Goal: Task Accomplishment & Management: Use online tool/utility

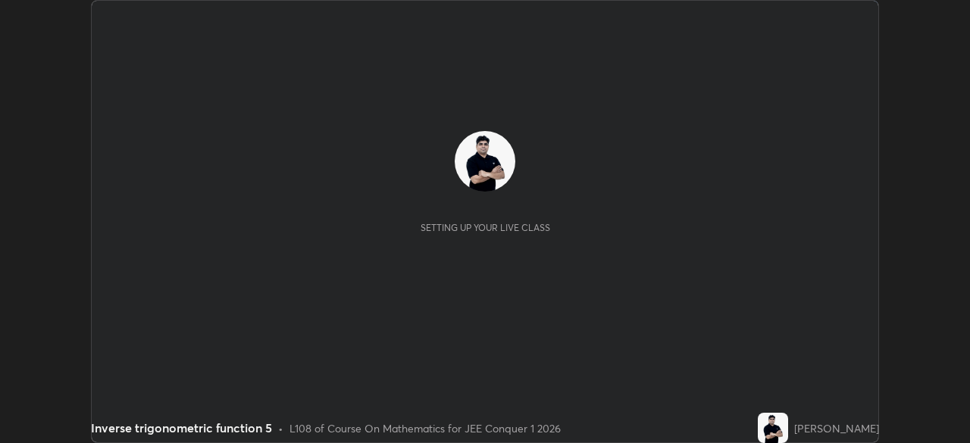
scroll to position [443, 969]
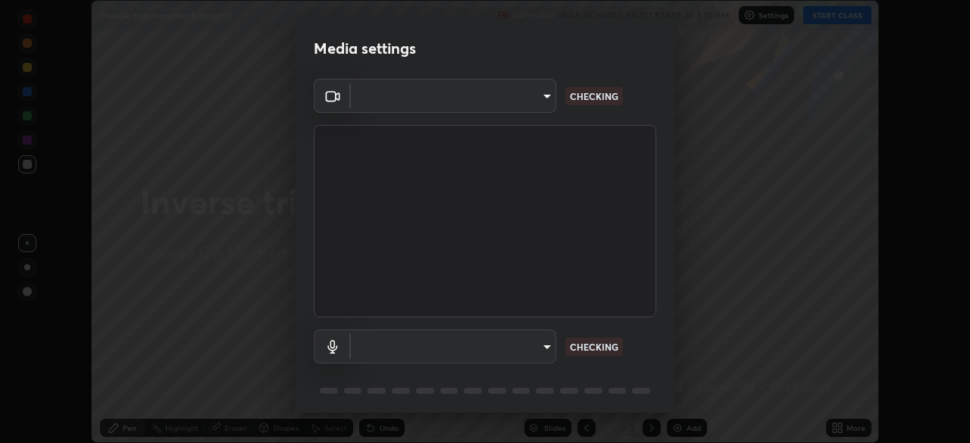
type input "e15fe1ebf70cde3bfcbeee335f8652014c7a9185cc29a01d69aea44f35fb34b8"
click at [535, 345] on body "Erase all Inverse trigonometric function 5 Recording WAS SCHEDULED TO START AT …" at bounding box center [485, 221] width 970 height 443
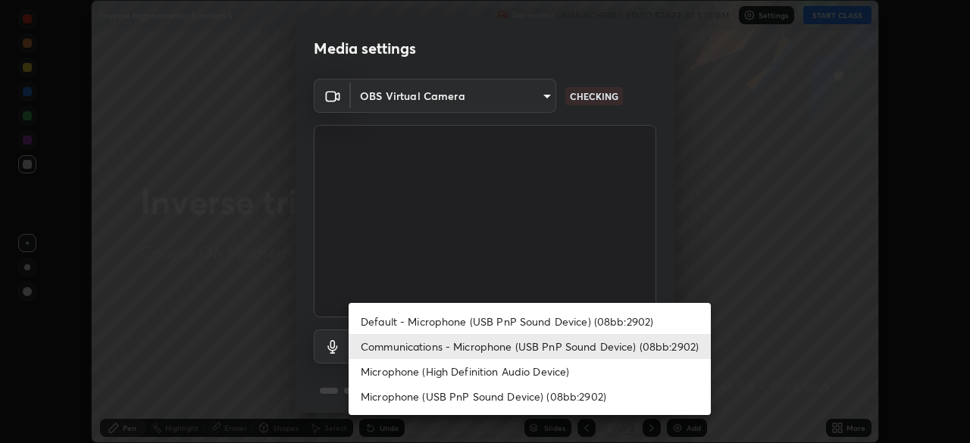
click at [524, 354] on li "Communications - Microphone (USB PnP Sound Device) (08bb:2902)" at bounding box center [530, 346] width 362 height 25
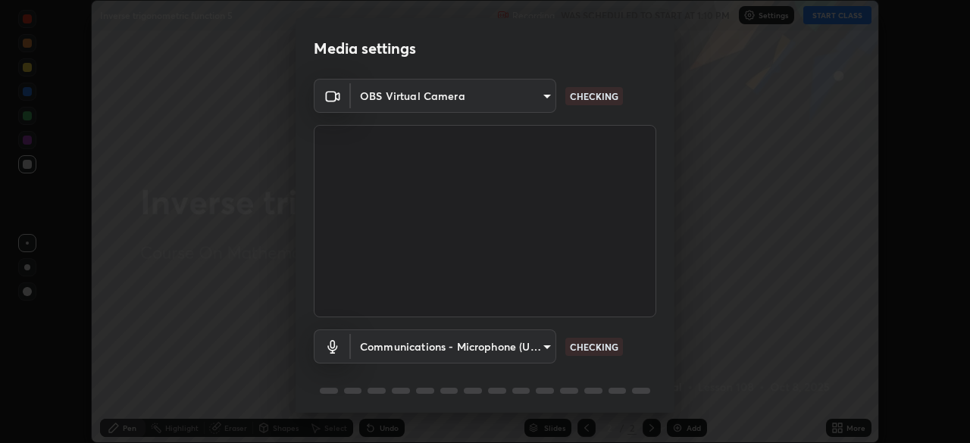
scroll to position [54, 0]
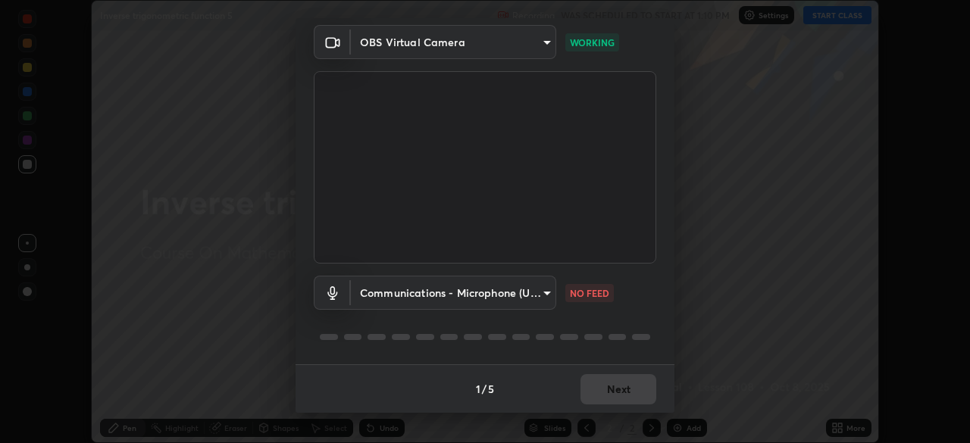
click at [524, 298] on body "Erase all Inverse trigonometric function 5 Recording WAS SCHEDULED TO START AT …" at bounding box center [485, 221] width 970 height 443
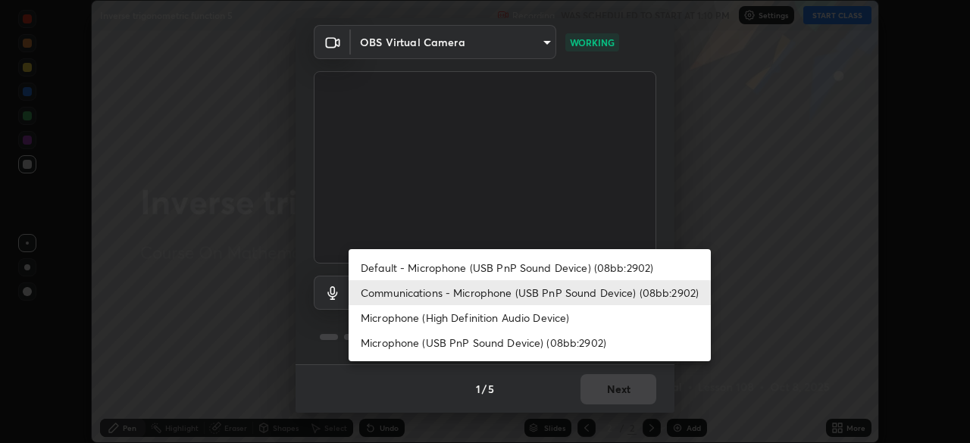
click at [505, 269] on li "Default - Microphone (USB PnP Sound Device) (08bb:2902)" at bounding box center [530, 267] width 362 height 25
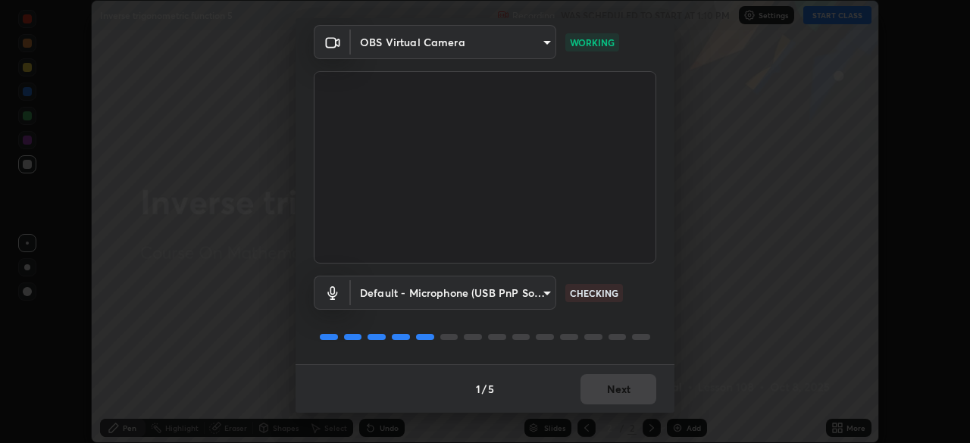
click at [499, 297] on body "Erase all Inverse trigonometric function 5 Recording WAS SCHEDULED TO START AT …" at bounding box center [485, 221] width 970 height 443
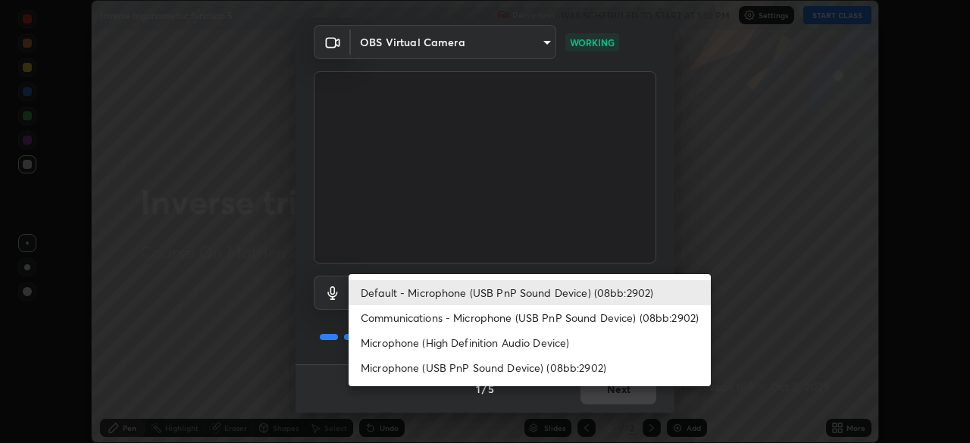
click at [491, 320] on li "Communications - Microphone (USB PnP Sound Device) (08bb:2902)" at bounding box center [530, 317] width 362 height 25
type input "communications"
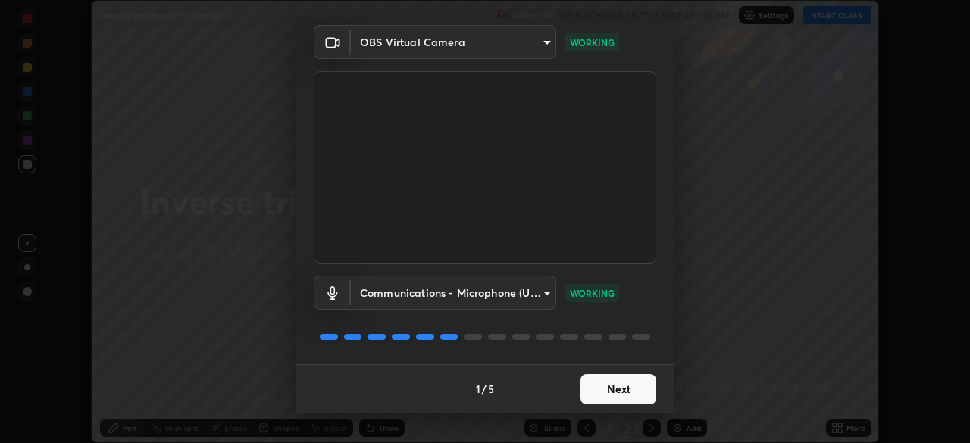
click at [614, 390] on button "Next" at bounding box center [618, 389] width 76 height 30
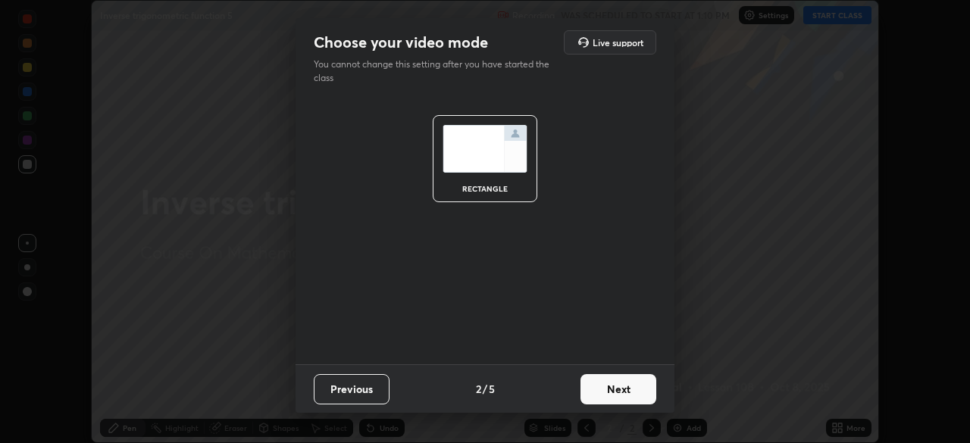
scroll to position [0, 0]
click at [614, 390] on button "Next" at bounding box center [618, 389] width 76 height 30
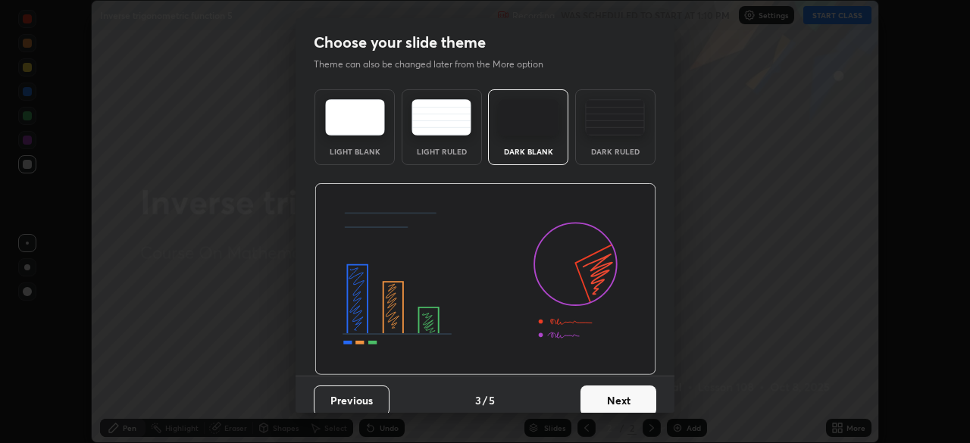
click at [622, 391] on button "Next" at bounding box center [618, 401] width 76 height 30
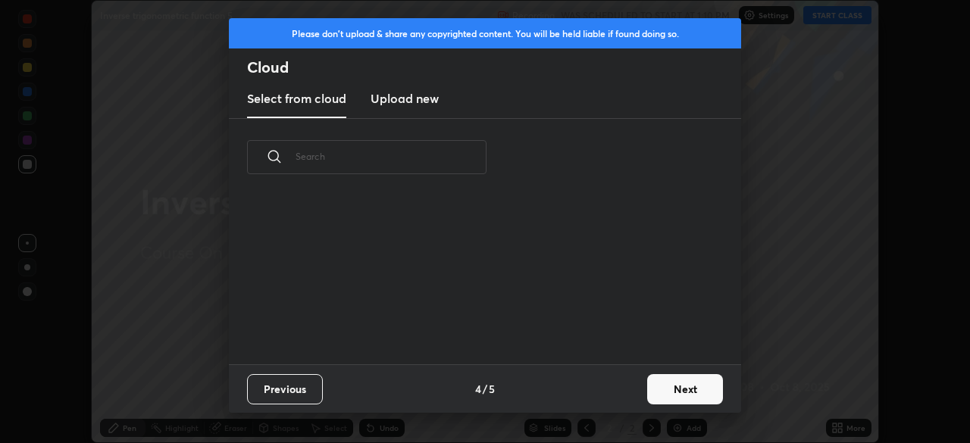
click at [674, 389] on button "Next" at bounding box center [685, 389] width 76 height 30
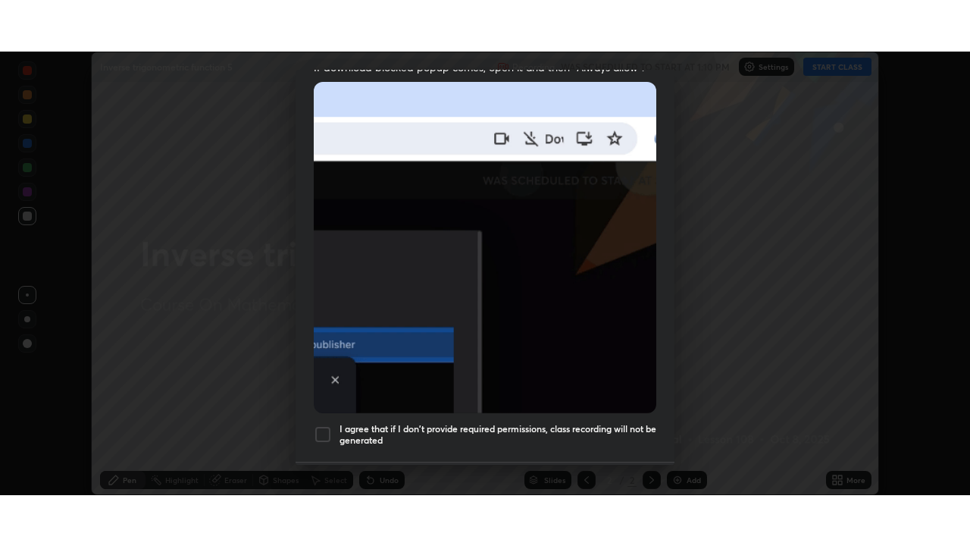
scroll to position [363, 0]
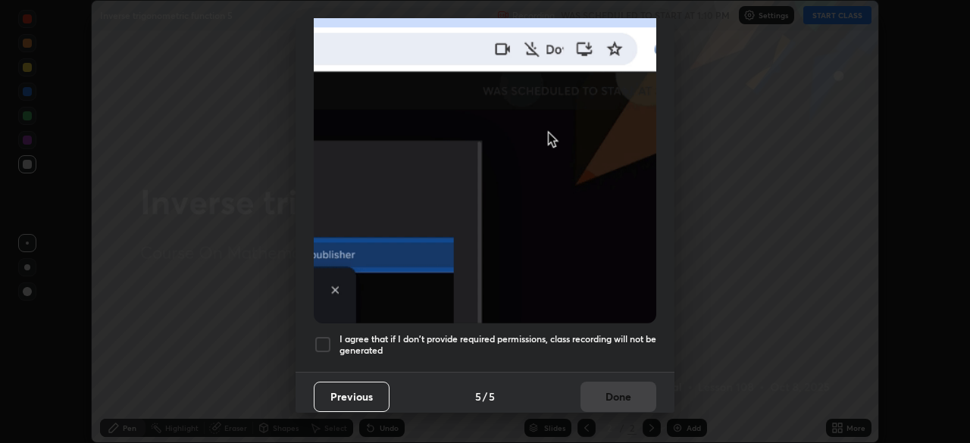
click at [327, 340] on div at bounding box center [323, 345] width 18 height 18
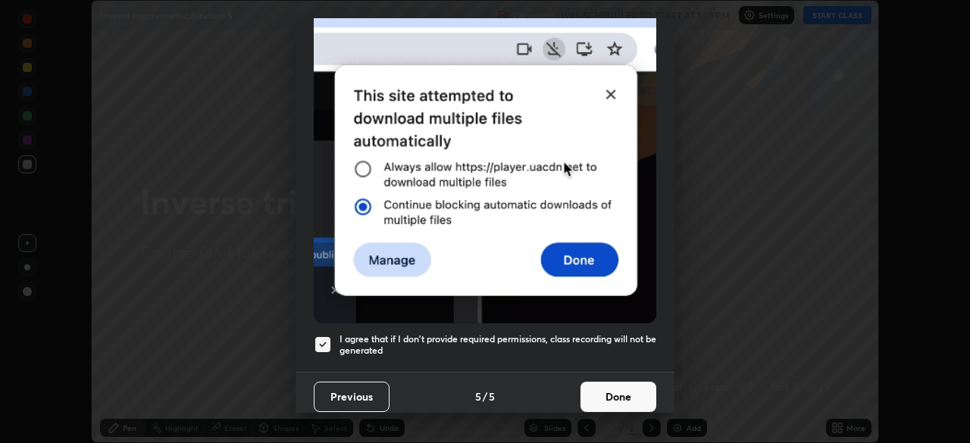
click at [616, 396] on button "Done" at bounding box center [618, 397] width 76 height 30
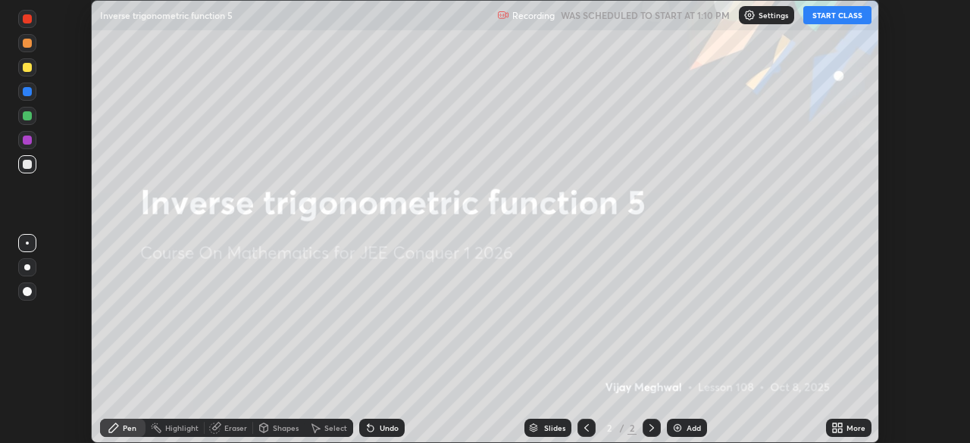
click at [846, 13] on button "START CLASS" at bounding box center [837, 15] width 68 height 18
click at [840, 425] on icon at bounding box center [840, 426] width 4 height 4
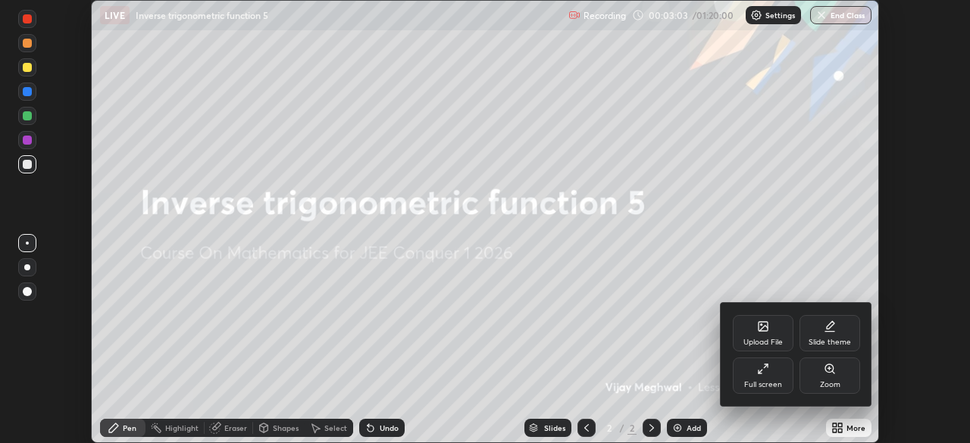
click at [769, 381] on div "Full screen" at bounding box center [763, 385] width 38 height 8
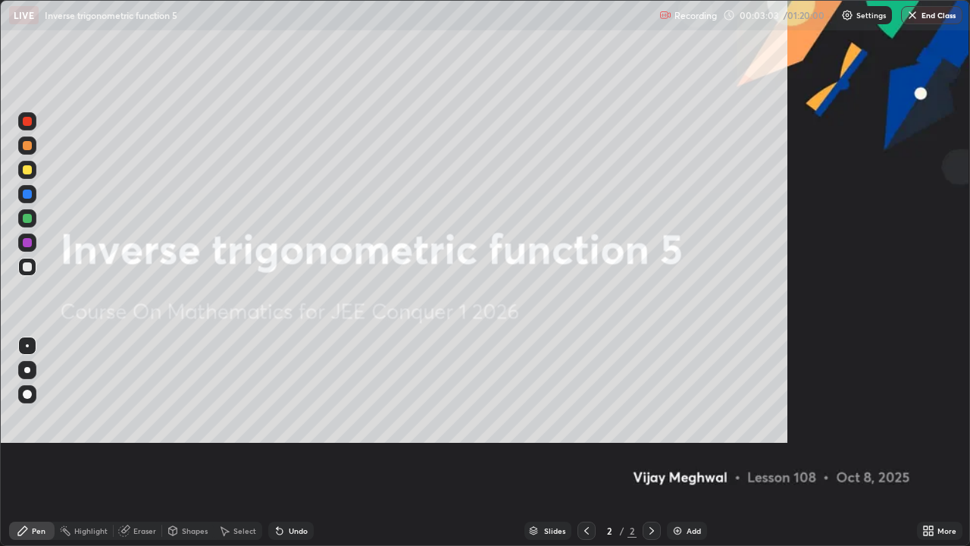
scroll to position [546, 970]
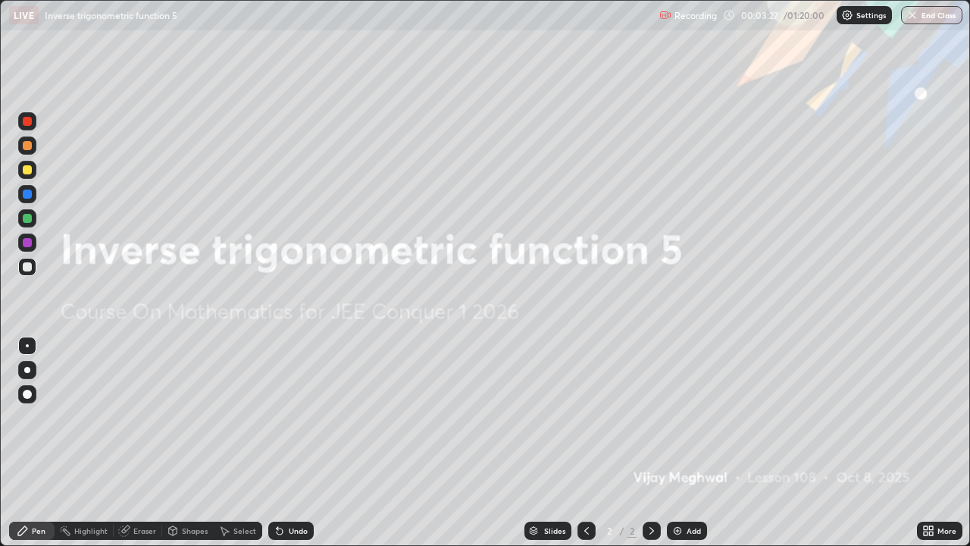
click at [688, 442] on div "Add" at bounding box center [693, 531] width 14 height 8
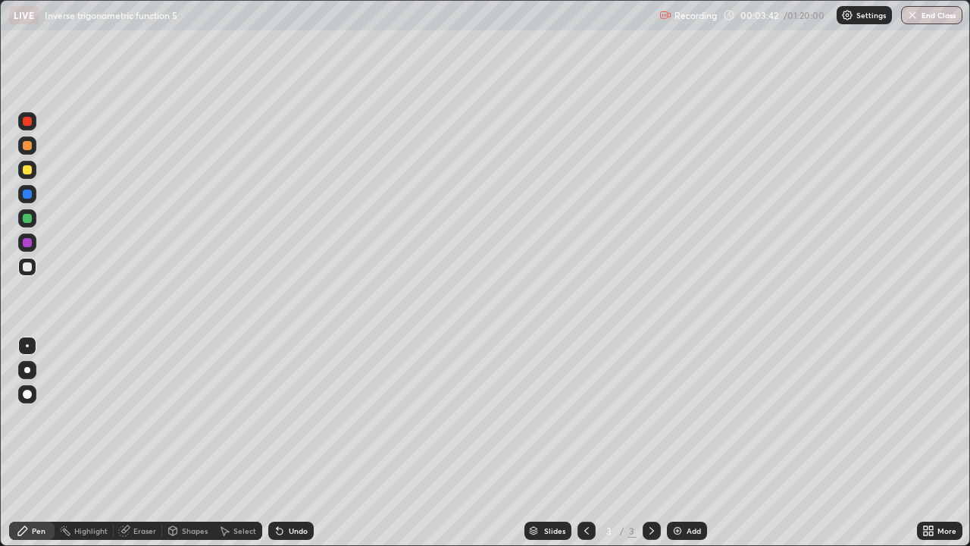
click at [26, 174] on div at bounding box center [27, 169] width 9 height 9
click at [23, 152] on div at bounding box center [27, 145] width 18 height 18
click at [27, 170] on div at bounding box center [27, 169] width 9 height 9
click at [28, 224] on div at bounding box center [27, 218] width 18 height 18
click at [33, 178] on div at bounding box center [27, 170] width 18 height 18
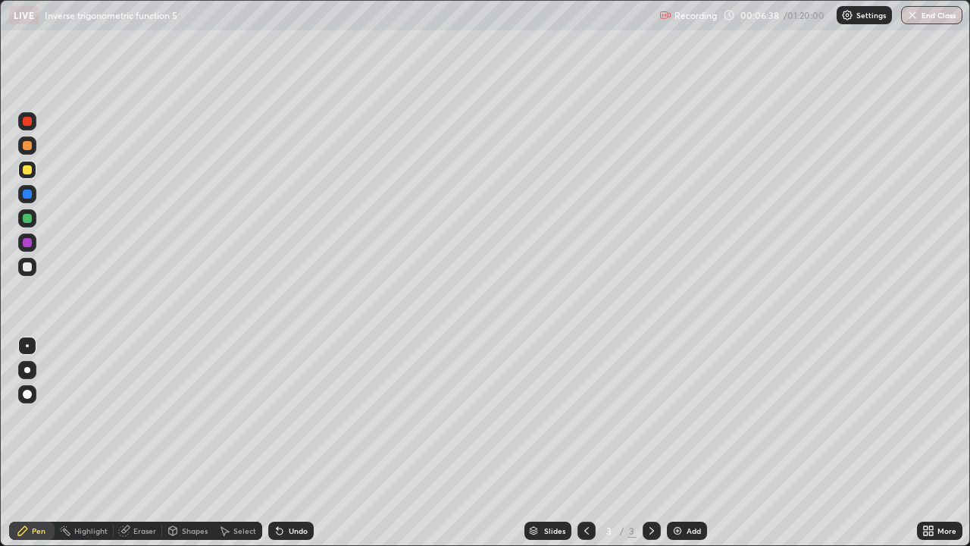
click at [28, 267] on div at bounding box center [27, 266] width 9 height 9
click at [684, 442] on div "Add" at bounding box center [687, 530] width 40 height 18
click at [27, 174] on div at bounding box center [27, 169] width 9 height 9
click at [585, 442] on icon at bounding box center [586, 530] width 12 height 12
click at [24, 146] on div at bounding box center [27, 145] width 9 height 9
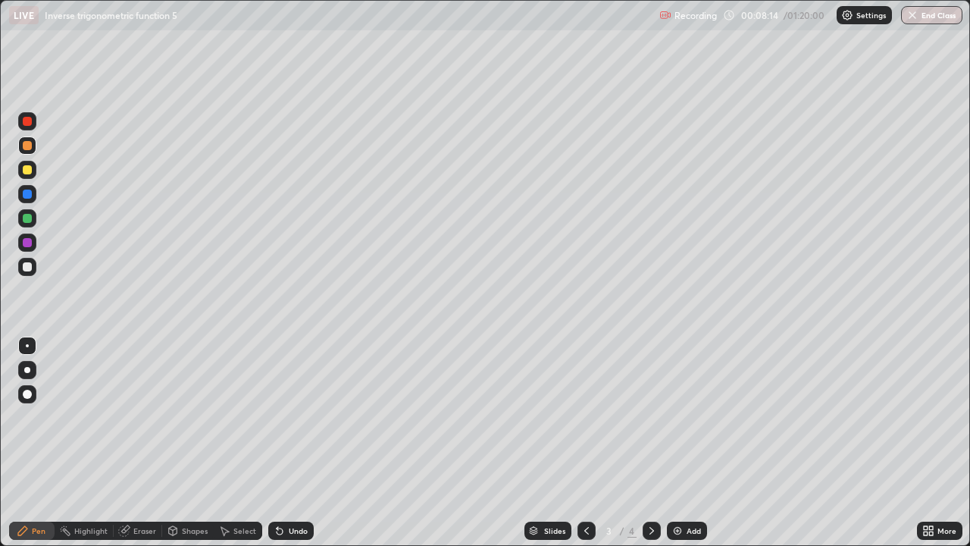
click at [648, 442] on icon at bounding box center [652, 530] width 12 height 12
click at [34, 177] on div at bounding box center [27, 170] width 18 height 18
click at [290, 442] on div "Undo" at bounding box center [298, 531] width 19 height 8
click at [289, 442] on div "Undo" at bounding box center [298, 531] width 19 height 8
click at [285, 442] on div "Undo" at bounding box center [290, 530] width 45 height 18
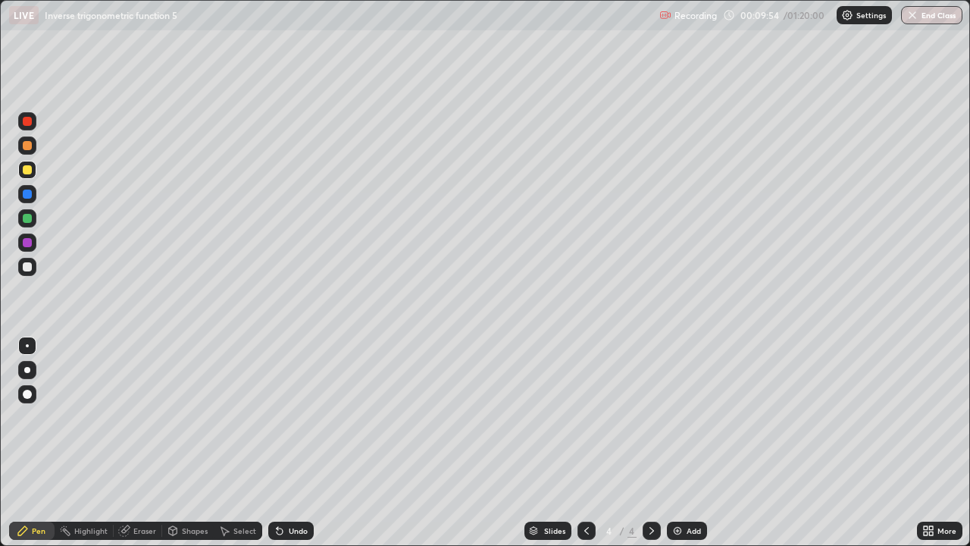
click at [290, 442] on div "Undo" at bounding box center [298, 531] width 19 height 8
click at [585, 442] on icon at bounding box center [586, 530] width 12 height 12
click at [650, 442] on icon at bounding box center [652, 530] width 12 height 12
click at [142, 442] on div "Eraser" at bounding box center [144, 531] width 23 height 8
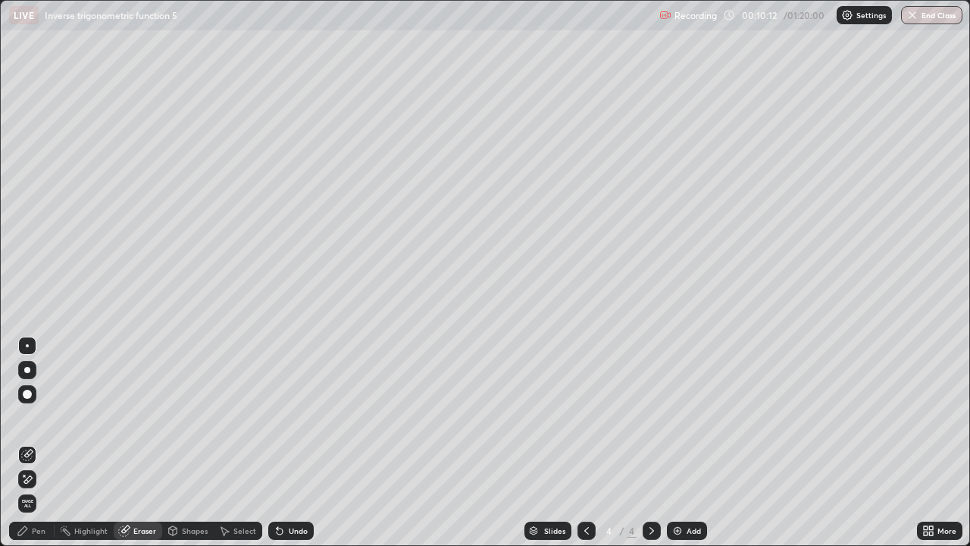
click at [248, 442] on div "Select" at bounding box center [244, 531] width 23 height 8
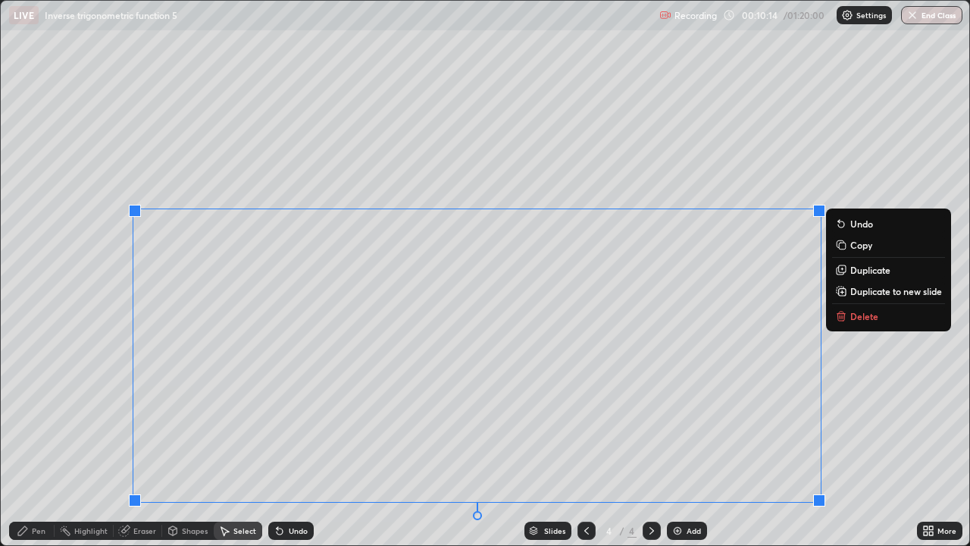
click at [850, 315] on p "Delete" at bounding box center [864, 316] width 28 height 12
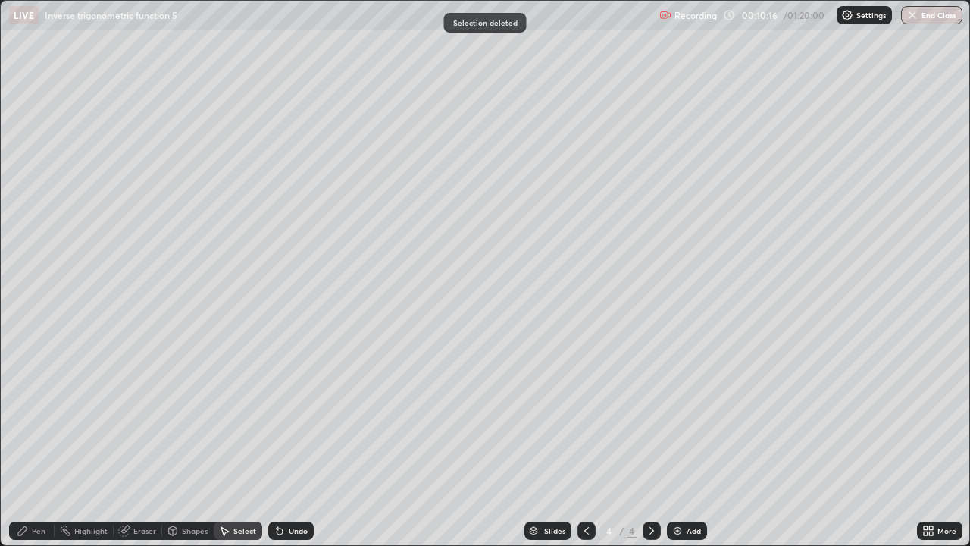
click at [33, 442] on div "Pen" at bounding box center [39, 531] width 14 height 8
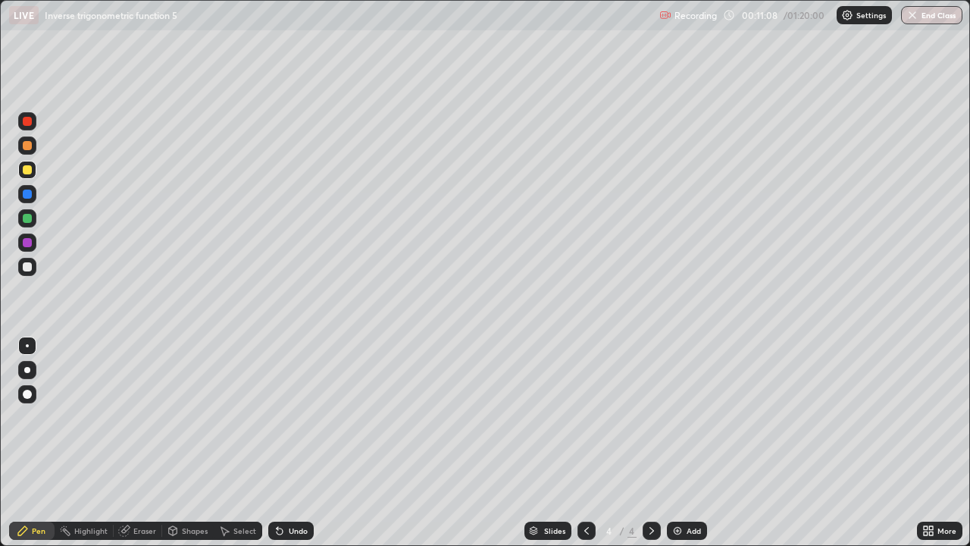
click at [133, 442] on div "Eraser" at bounding box center [144, 531] width 23 height 8
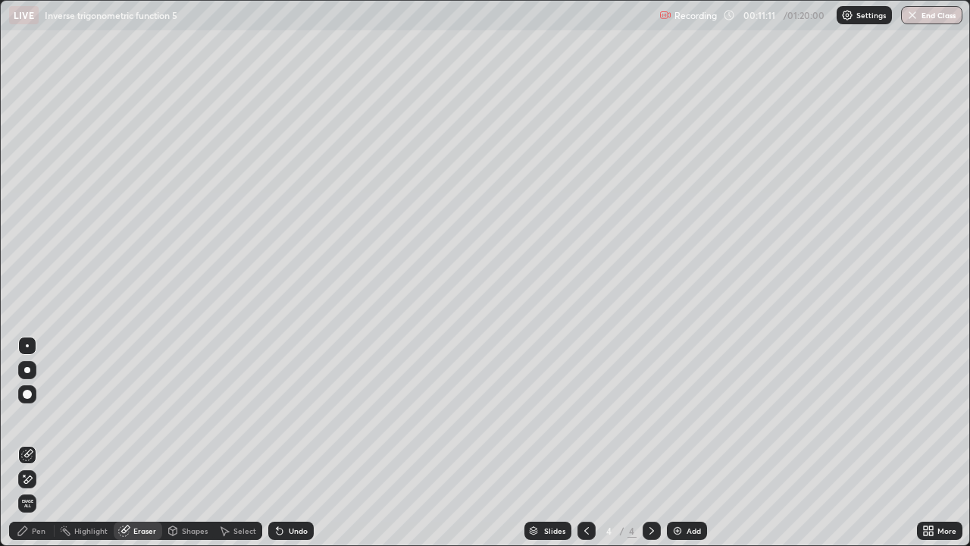
click at [38, 442] on div "Pen" at bounding box center [39, 531] width 14 height 8
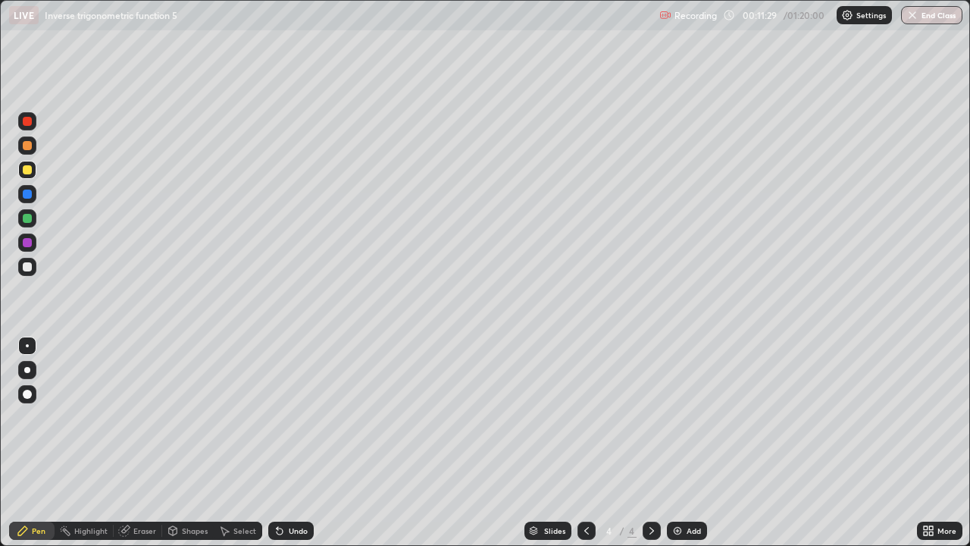
click at [139, 442] on div "Eraser" at bounding box center [144, 531] width 23 height 8
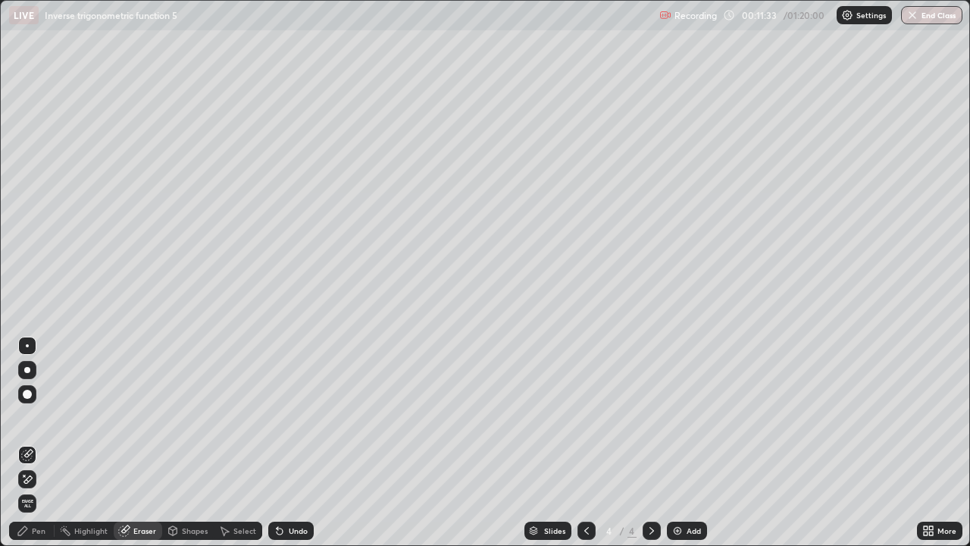
click at [38, 442] on div "Pen" at bounding box center [39, 531] width 14 height 8
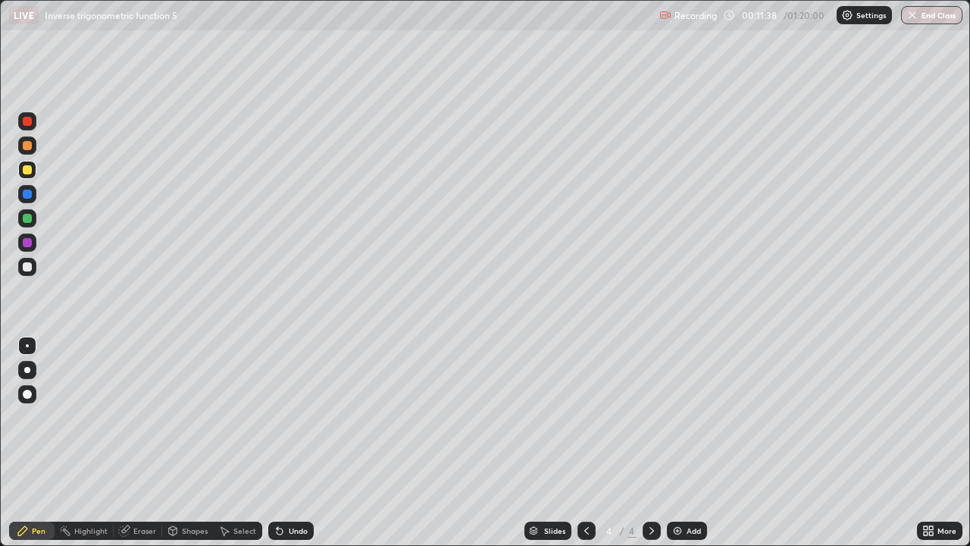
click at [584, 442] on icon at bounding box center [586, 531] width 5 height 8
click at [651, 442] on icon at bounding box center [652, 530] width 12 height 12
click at [586, 442] on icon at bounding box center [586, 530] width 12 height 12
click at [649, 442] on icon at bounding box center [652, 530] width 12 height 12
click at [584, 442] on icon at bounding box center [586, 530] width 12 height 12
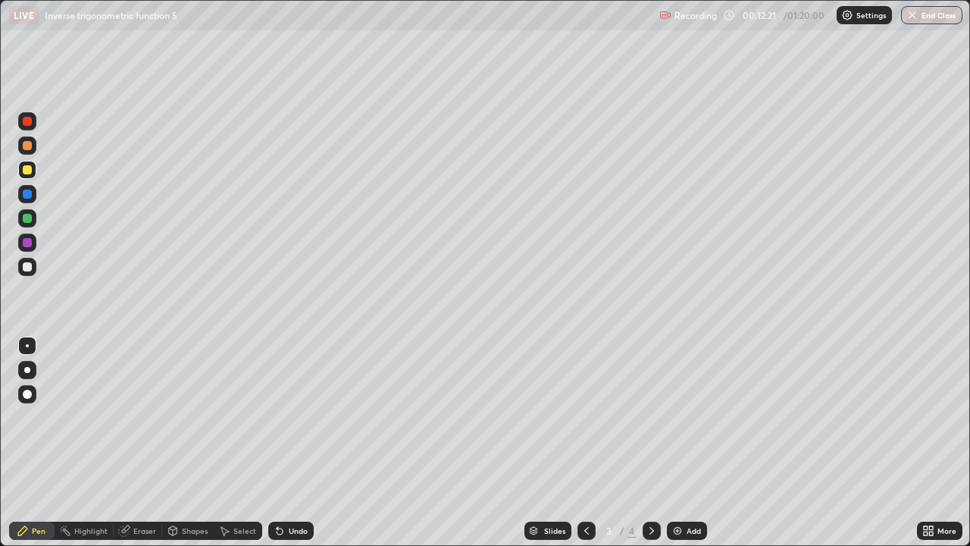
click at [649, 442] on icon at bounding box center [652, 530] width 12 height 12
click at [584, 442] on icon at bounding box center [586, 530] width 12 height 12
click at [649, 442] on icon at bounding box center [651, 531] width 5 height 8
click at [680, 442] on img at bounding box center [677, 530] width 12 height 12
click at [578, 442] on div at bounding box center [586, 530] width 18 height 18
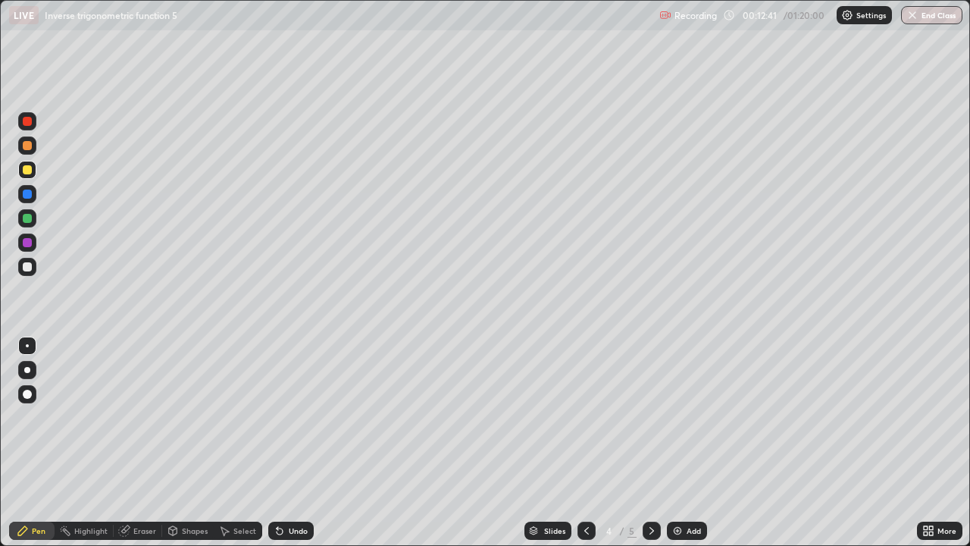
click at [648, 442] on icon at bounding box center [652, 530] width 12 height 12
click at [23, 149] on div at bounding box center [27, 145] width 9 height 9
click at [30, 266] on div at bounding box center [27, 266] width 9 height 9
click at [680, 442] on img at bounding box center [677, 530] width 12 height 12
click at [585, 442] on icon at bounding box center [586, 530] width 12 height 12
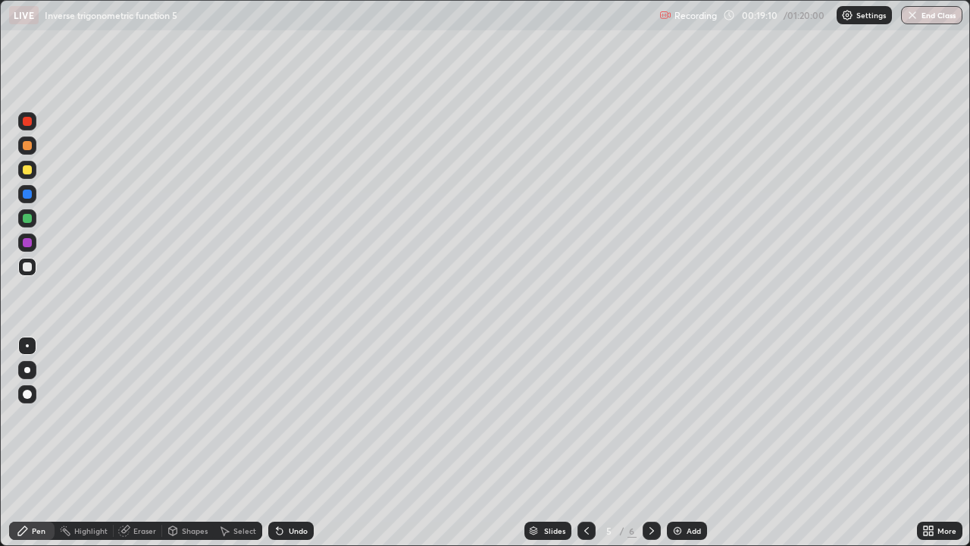
click at [585, 442] on icon at bounding box center [586, 530] width 12 height 12
click at [650, 442] on icon at bounding box center [652, 530] width 12 height 12
click at [649, 442] on icon at bounding box center [652, 530] width 12 height 12
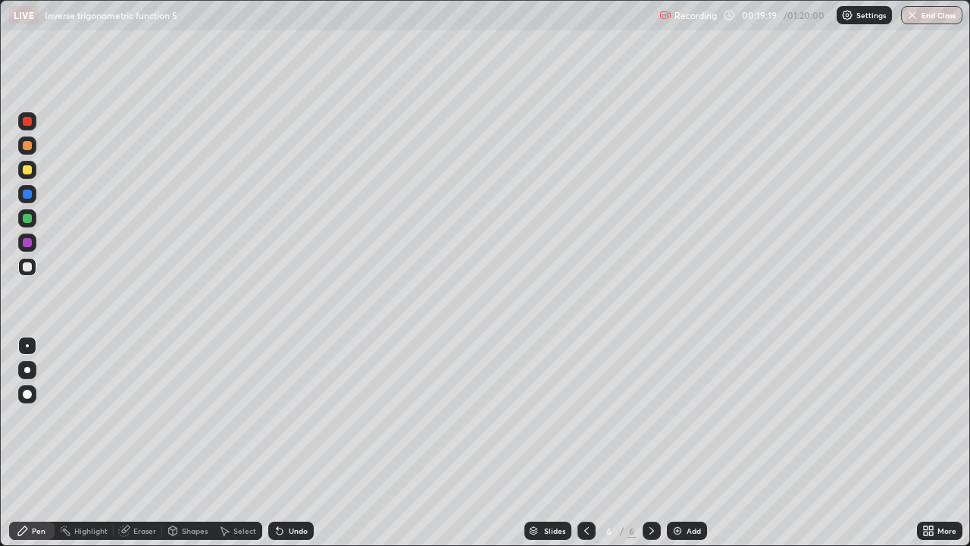
click at [290, 442] on div "Undo" at bounding box center [298, 531] width 19 height 8
click at [583, 442] on icon at bounding box center [586, 530] width 12 height 12
click at [650, 442] on icon at bounding box center [652, 530] width 12 height 12
click at [586, 442] on icon at bounding box center [586, 530] width 12 height 12
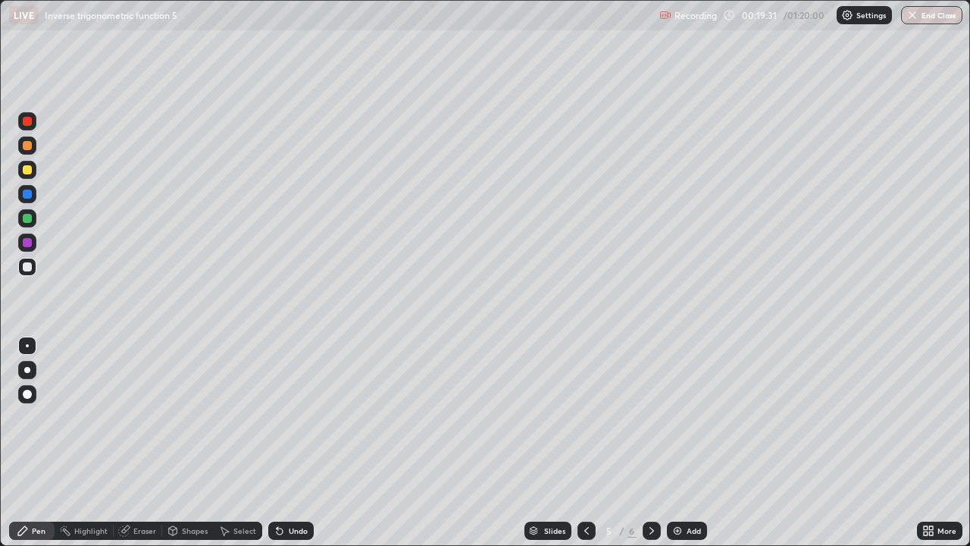
click at [653, 442] on icon at bounding box center [652, 530] width 12 height 12
click at [31, 170] on div at bounding box center [27, 169] width 9 height 9
click at [686, 442] on div "Add" at bounding box center [693, 531] width 14 height 8
click at [689, 442] on div "Add" at bounding box center [693, 531] width 14 height 8
click at [149, 442] on div "Eraser" at bounding box center [144, 531] width 23 height 8
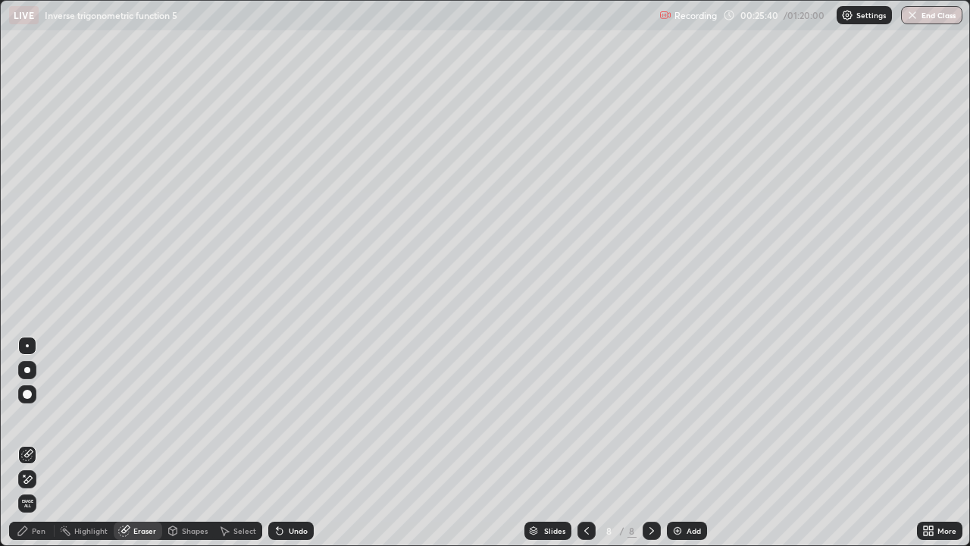
click at [39, 442] on div "Pen" at bounding box center [39, 531] width 14 height 8
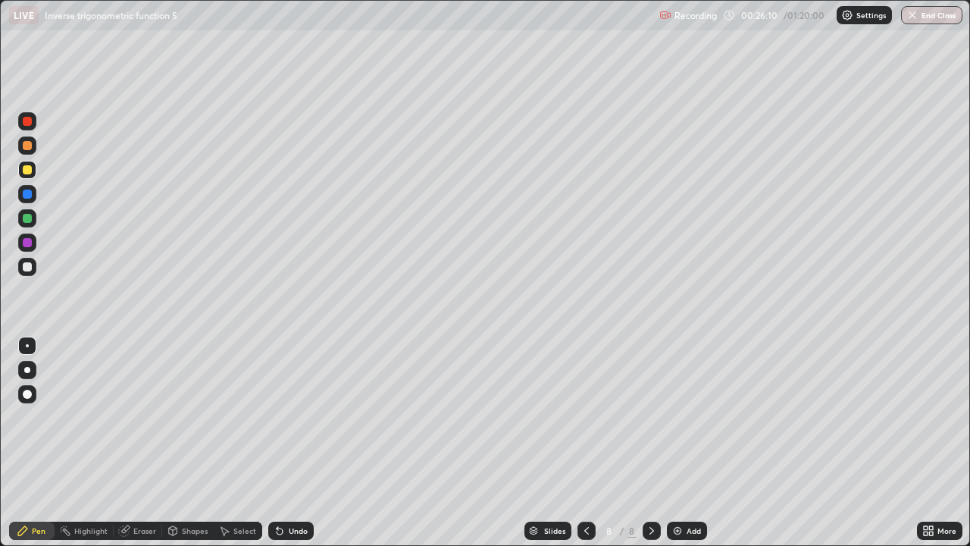
click at [25, 153] on div at bounding box center [27, 145] width 18 height 18
click at [20, 148] on div at bounding box center [27, 145] width 18 height 18
click at [296, 442] on div "Undo" at bounding box center [298, 531] width 19 height 8
click at [24, 270] on div at bounding box center [27, 267] width 18 height 18
click at [30, 275] on div at bounding box center [27, 267] width 18 height 18
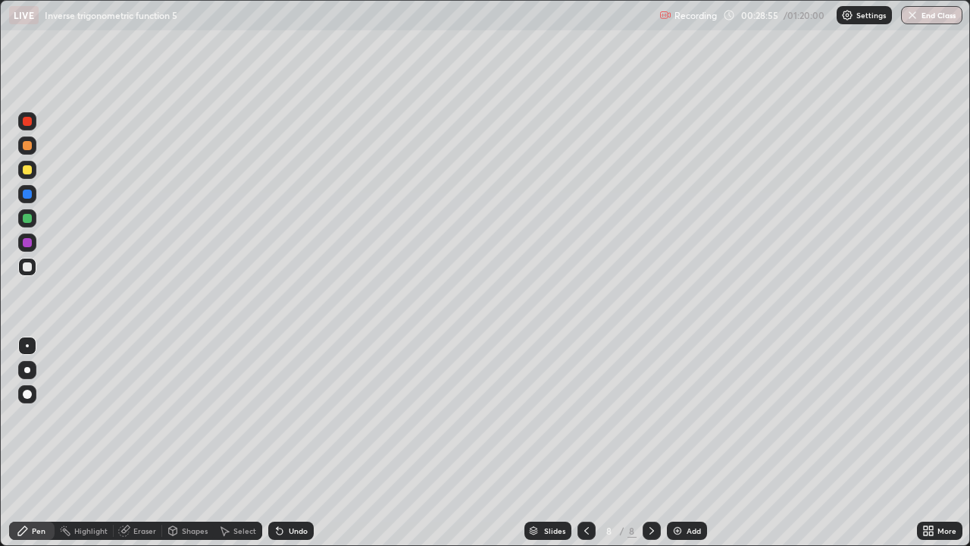
click at [686, 442] on div "Add" at bounding box center [693, 531] width 14 height 8
click at [583, 442] on icon at bounding box center [586, 530] width 12 height 12
click at [649, 442] on icon at bounding box center [652, 530] width 12 height 12
click at [294, 442] on div "Undo" at bounding box center [298, 531] width 19 height 8
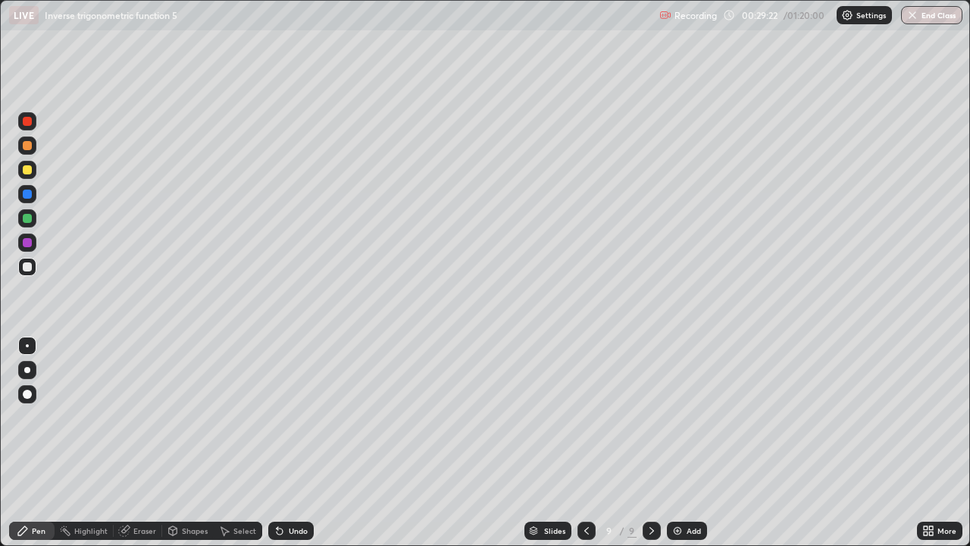
click at [292, 442] on div "Undo" at bounding box center [290, 530] width 45 height 18
click at [585, 442] on icon at bounding box center [586, 530] width 12 height 12
click at [649, 442] on icon at bounding box center [652, 530] width 12 height 12
click at [292, 442] on div "Undo" at bounding box center [298, 531] width 19 height 8
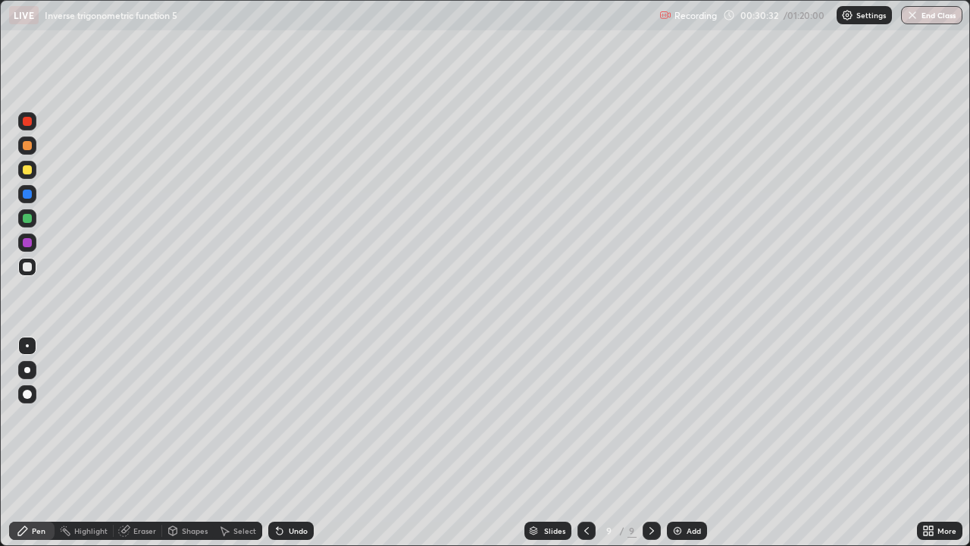
click at [589, 442] on icon at bounding box center [586, 530] width 12 height 12
click at [650, 442] on icon at bounding box center [652, 530] width 12 height 12
click at [146, 442] on div "Eraser" at bounding box center [144, 531] width 23 height 8
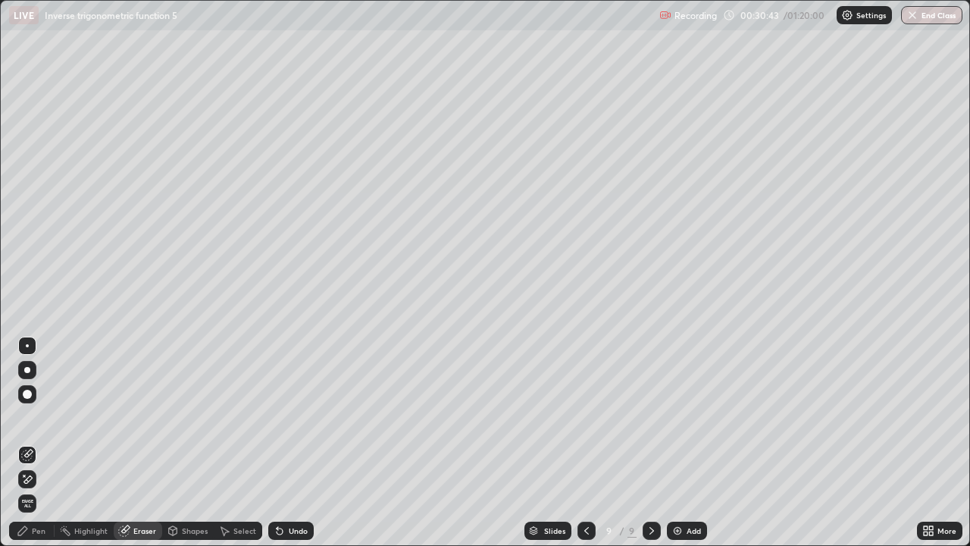
click at [36, 442] on div "Pen" at bounding box center [39, 531] width 14 height 8
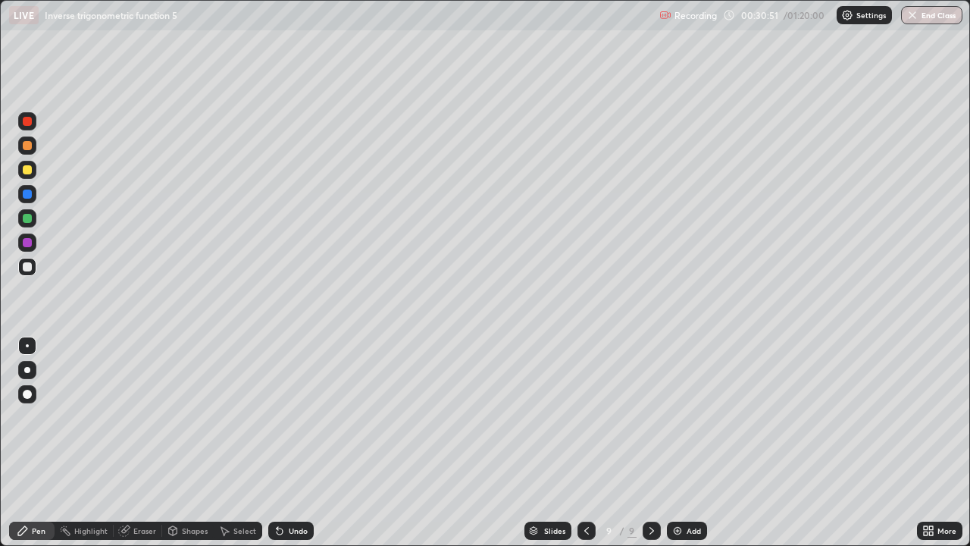
click at [149, 442] on div "Eraser" at bounding box center [144, 531] width 23 height 8
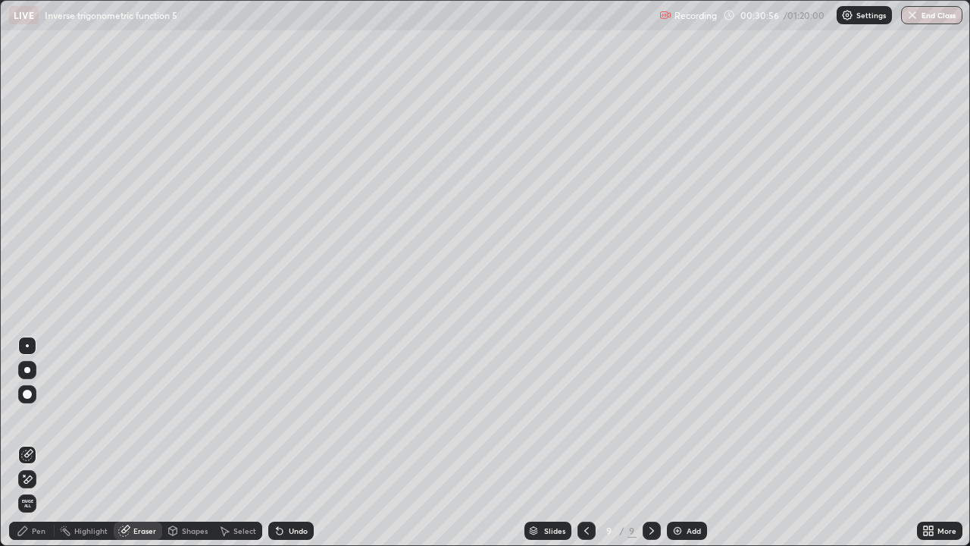
click at [37, 442] on div "Pen" at bounding box center [39, 531] width 14 height 8
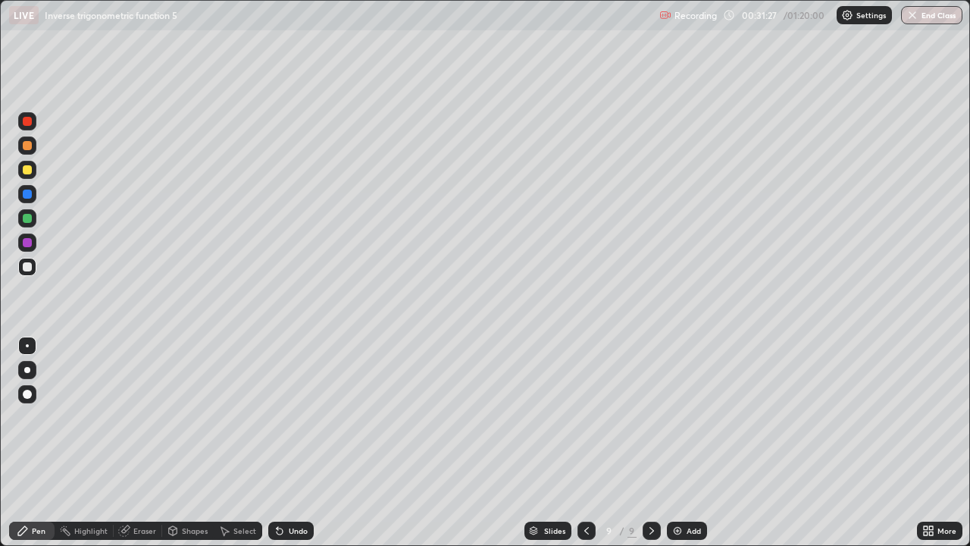
click at [300, 442] on div "Undo" at bounding box center [298, 531] width 19 height 8
click at [31, 221] on div at bounding box center [27, 218] width 18 height 18
click at [684, 442] on div "Add" at bounding box center [687, 530] width 40 height 18
click at [296, 442] on div "Undo" at bounding box center [298, 531] width 19 height 8
click at [305, 442] on div "Undo" at bounding box center [290, 530] width 45 height 18
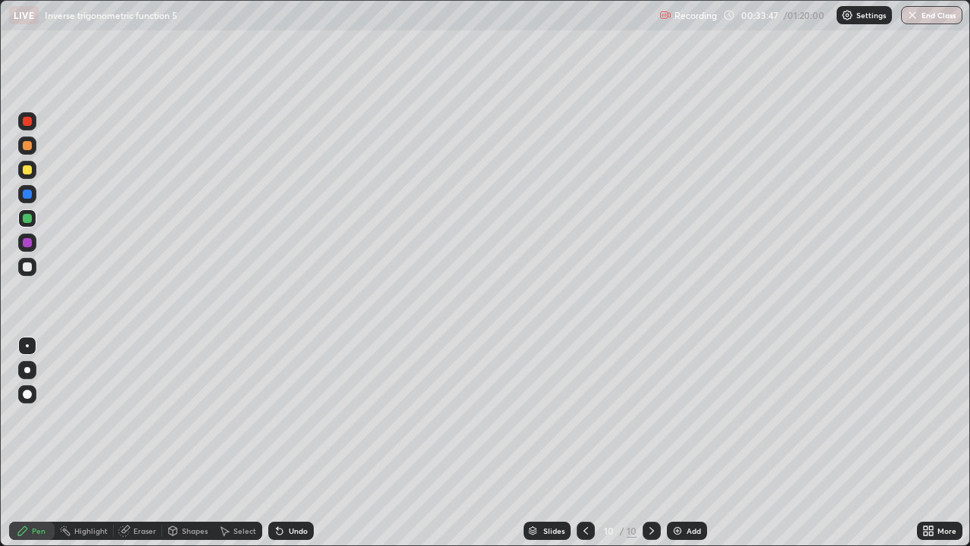
click at [311, 442] on div "Undo" at bounding box center [290, 530] width 45 height 18
click at [27, 168] on div at bounding box center [27, 169] width 9 height 9
click at [21, 152] on div at bounding box center [27, 145] width 18 height 18
click at [280, 442] on icon at bounding box center [280, 530] width 12 height 12
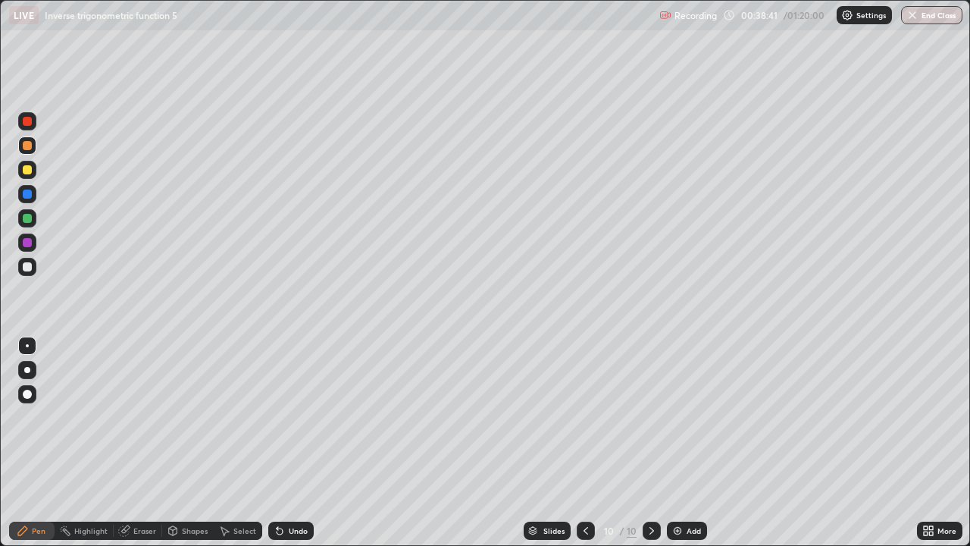
click at [277, 442] on icon at bounding box center [280, 531] width 6 height 6
click at [681, 442] on img at bounding box center [677, 530] width 12 height 12
click at [28, 170] on div at bounding box center [27, 169] width 9 height 9
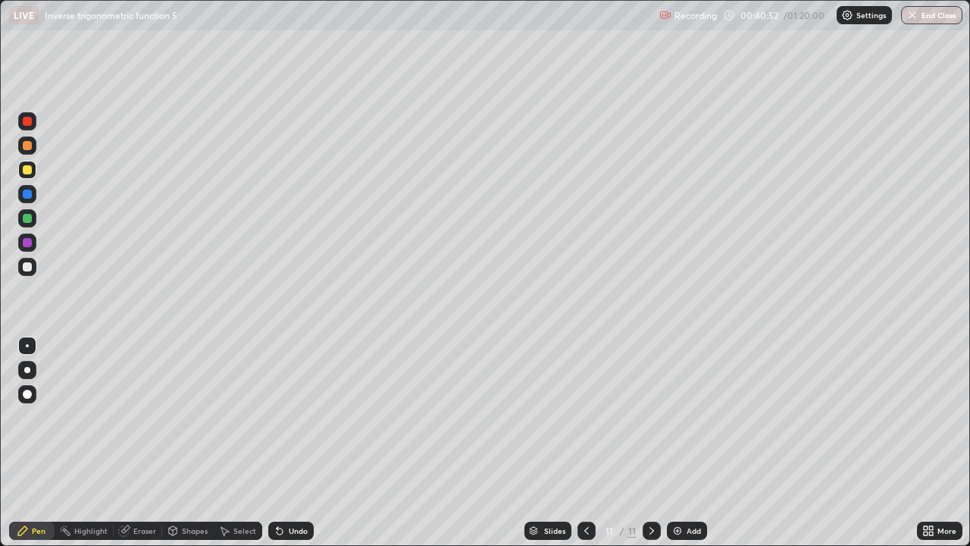
click at [25, 152] on div at bounding box center [27, 145] width 18 height 18
click at [683, 442] on div "Add" at bounding box center [687, 530] width 40 height 18
click at [307, 442] on div "Undo" at bounding box center [290, 530] width 45 height 18
click at [26, 172] on div at bounding box center [27, 169] width 9 height 9
click at [27, 267] on div at bounding box center [27, 266] width 9 height 9
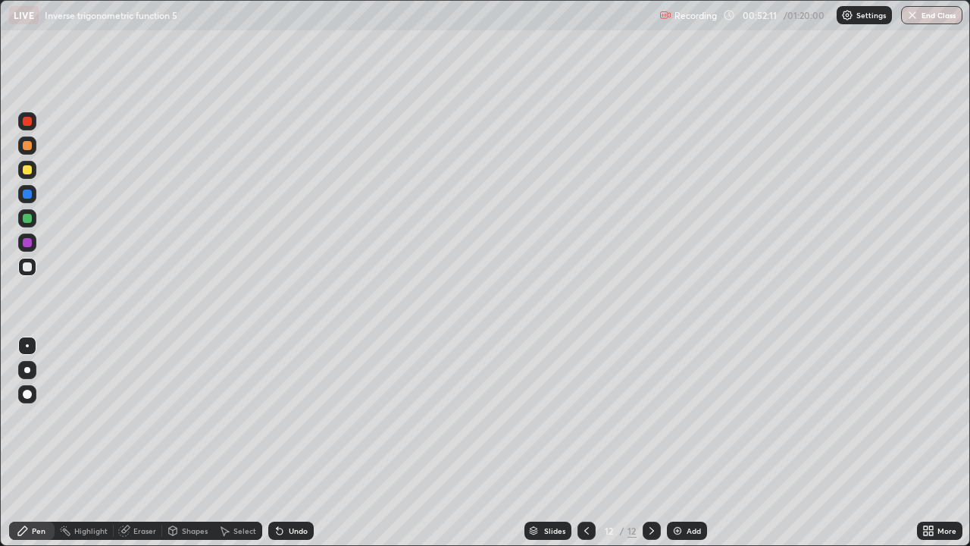
click at [692, 442] on div "Add" at bounding box center [693, 531] width 14 height 8
click at [577, 442] on div at bounding box center [586, 530] width 18 height 18
click at [650, 442] on icon at bounding box center [652, 530] width 12 height 12
click at [586, 442] on icon at bounding box center [586, 530] width 12 height 12
click at [649, 442] on icon at bounding box center [652, 530] width 12 height 12
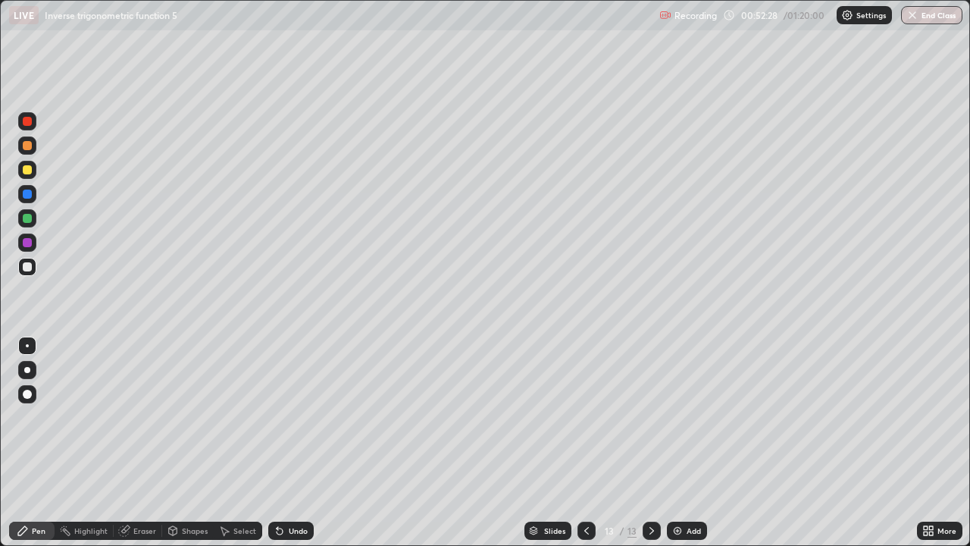
click at [585, 442] on icon at bounding box center [586, 530] width 12 height 12
click at [650, 442] on icon at bounding box center [652, 530] width 12 height 12
click at [580, 442] on icon at bounding box center [586, 530] width 12 height 12
click at [650, 442] on icon at bounding box center [652, 530] width 12 height 12
click at [586, 442] on icon at bounding box center [586, 530] width 12 height 12
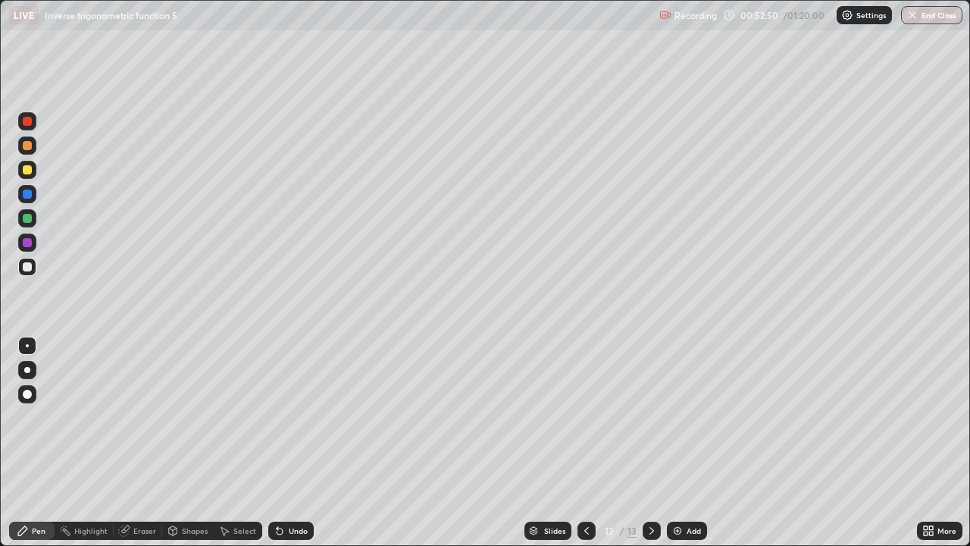
click at [648, 442] on icon at bounding box center [652, 530] width 12 height 12
click at [585, 442] on icon at bounding box center [586, 531] width 5 height 8
click at [651, 442] on icon at bounding box center [652, 530] width 12 height 12
click at [686, 442] on div "Add" at bounding box center [693, 531] width 14 height 8
click at [298, 442] on div "Undo" at bounding box center [298, 531] width 19 height 8
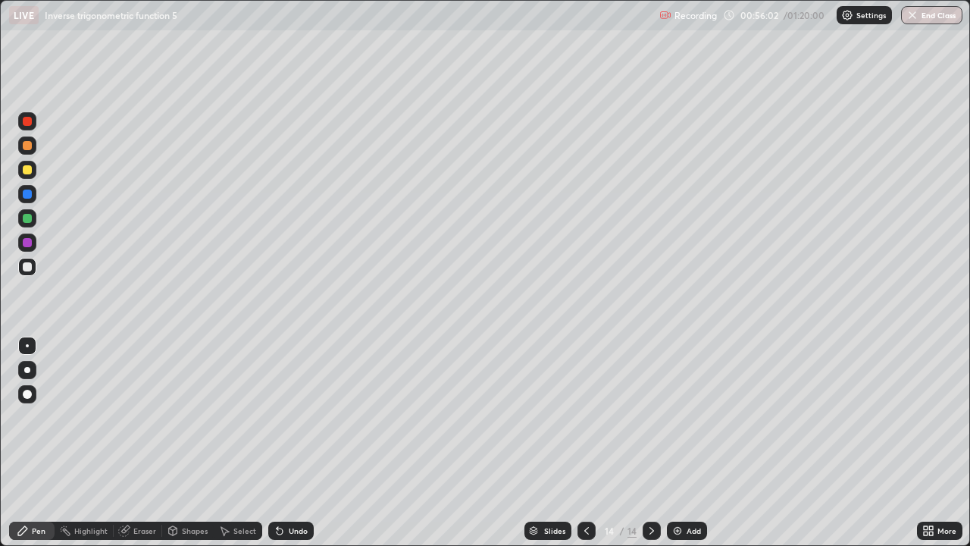
click at [298, 442] on div "Undo" at bounding box center [298, 531] width 19 height 8
click at [302, 442] on div "Undo" at bounding box center [290, 530] width 45 height 18
click at [28, 170] on div at bounding box center [27, 169] width 9 height 9
click at [158, 442] on div "Eraser" at bounding box center [138, 530] width 48 height 18
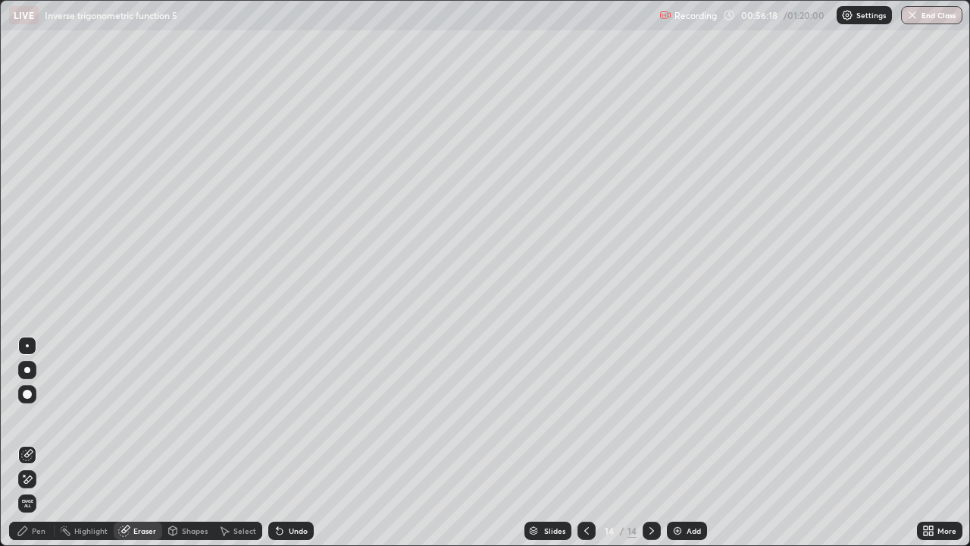
click at [48, 442] on div "Pen" at bounding box center [31, 530] width 45 height 18
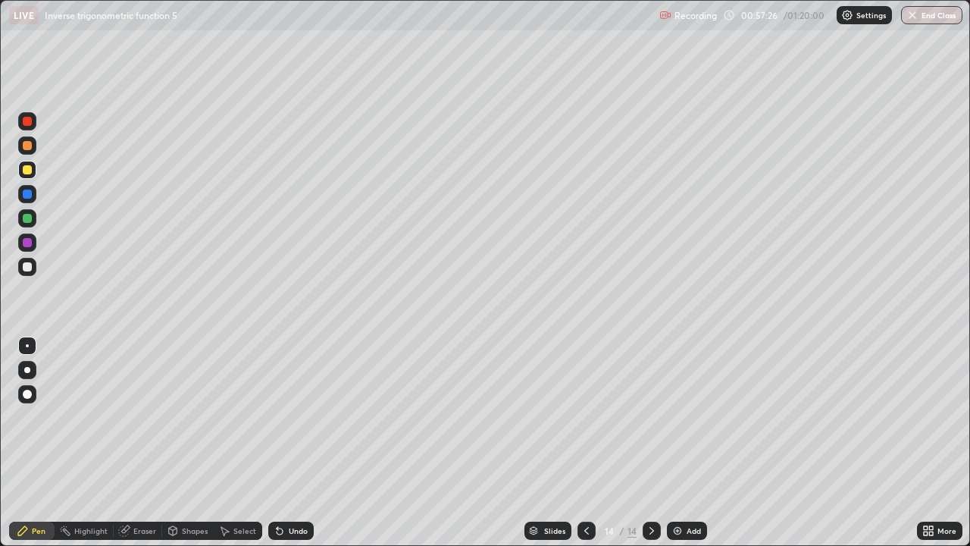
click at [295, 442] on div "Undo" at bounding box center [298, 531] width 19 height 8
click at [683, 442] on div "Add" at bounding box center [687, 530] width 40 height 18
click at [585, 442] on icon at bounding box center [586, 530] width 12 height 12
click at [650, 442] on icon at bounding box center [652, 530] width 12 height 12
click at [30, 152] on div at bounding box center [27, 145] width 18 height 18
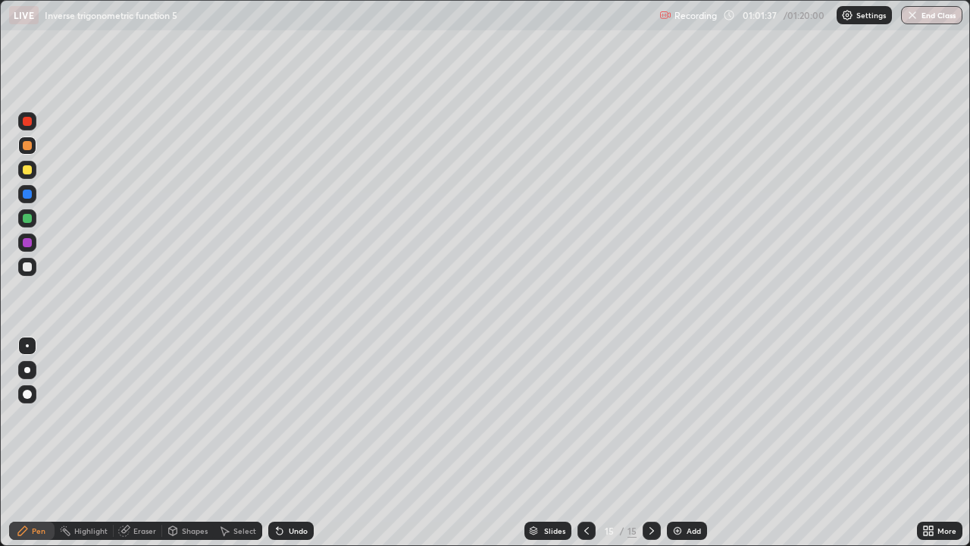
click at [585, 442] on icon at bounding box center [586, 530] width 12 height 12
click at [586, 442] on icon at bounding box center [586, 530] width 12 height 12
click at [651, 442] on div at bounding box center [652, 530] width 18 height 18
click at [584, 442] on icon at bounding box center [586, 530] width 12 height 12
click at [591, 442] on div at bounding box center [586, 530] width 18 height 18
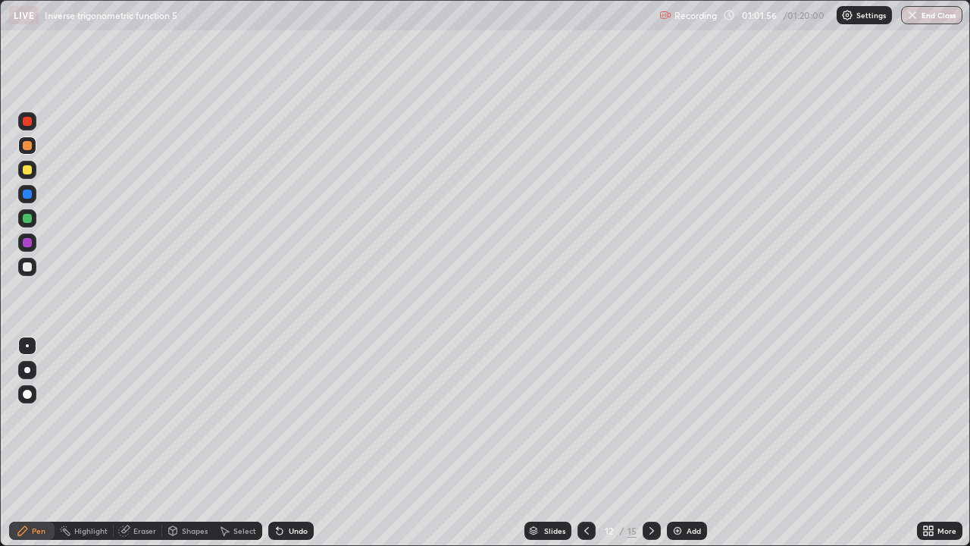
click at [585, 442] on icon at bounding box center [586, 530] width 12 height 12
click at [651, 442] on icon at bounding box center [651, 531] width 5 height 8
click at [650, 442] on icon at bounding box center [652, 530] width 12 height 12
click at [650, 442] on div at bounding box center [652, 530] width 18 height 18
click at [643, 442] on div at bounding box center [652, 530] width 18 height 18
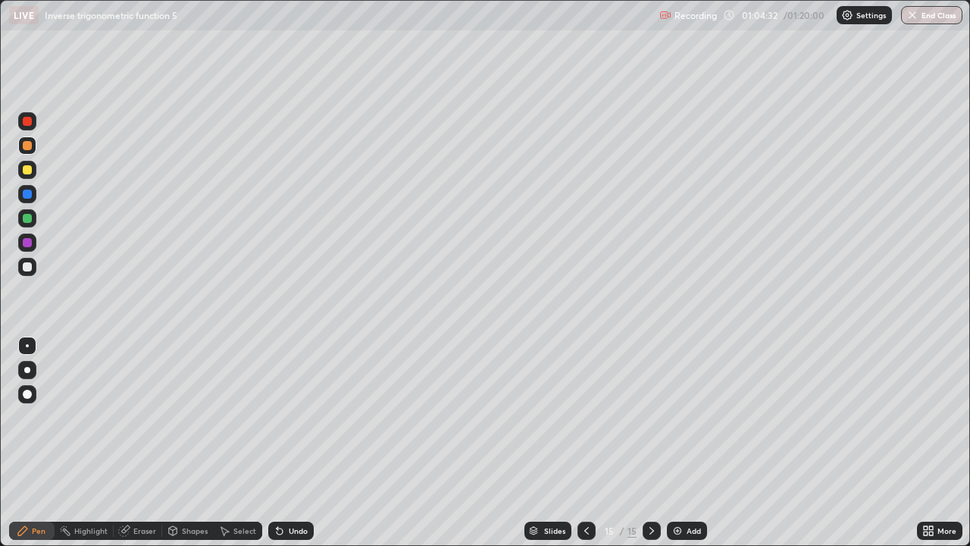
click at [671, 442] on img at bounding box center [677, 530] width 12 height 12
click at [311, 442] on div "Undo" at bounding box center [290, 530] width 45 height 18
click at [310, 442] on div "Undo" at bounding box center [290, 530] width 45 height 18
click at [253, 442] on div "Select" at bounding box center [244, 531] width 23 height 8
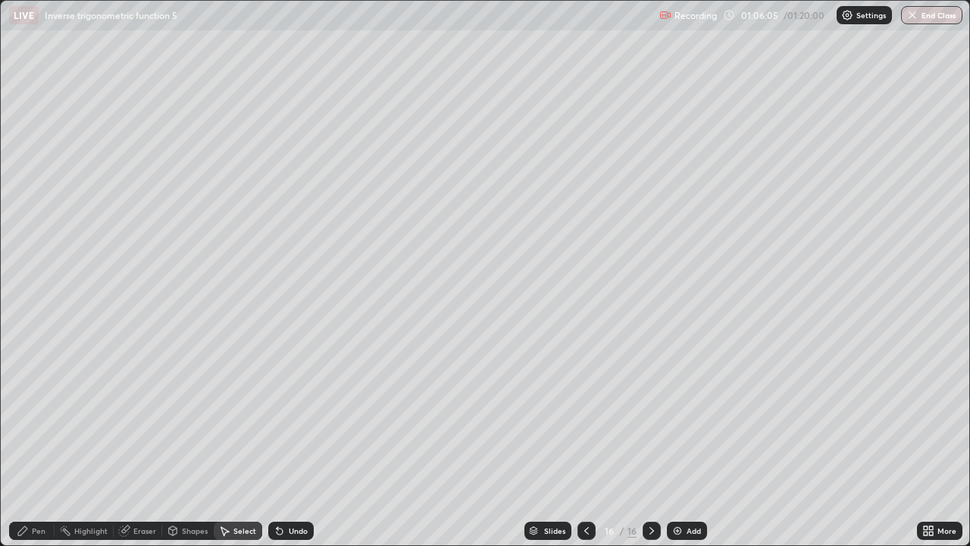
click at [49, 442] on div "Pen" at bounding box center [31, 530] width 45 height 18
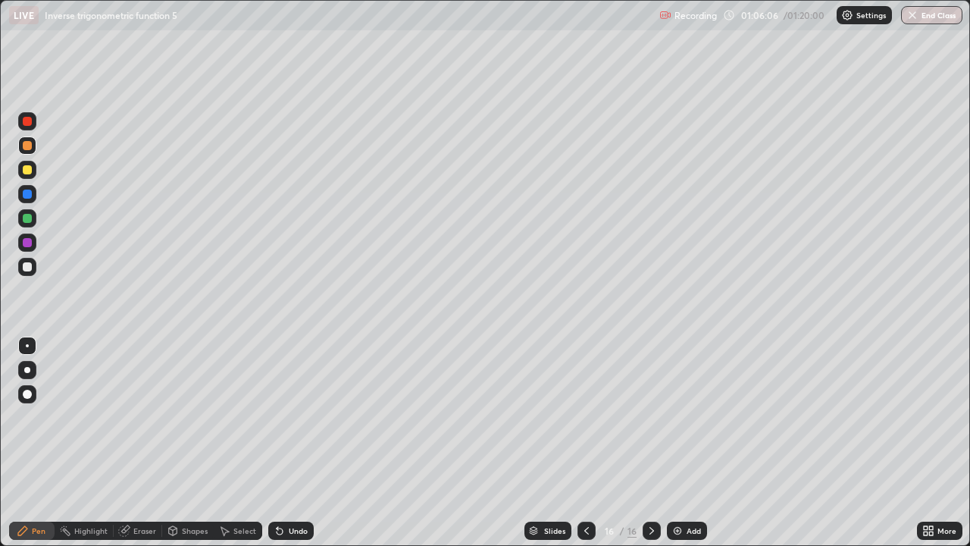
click at [151, 442] on div "Eraser" at bounding box center [144, 531] width 23 height 8
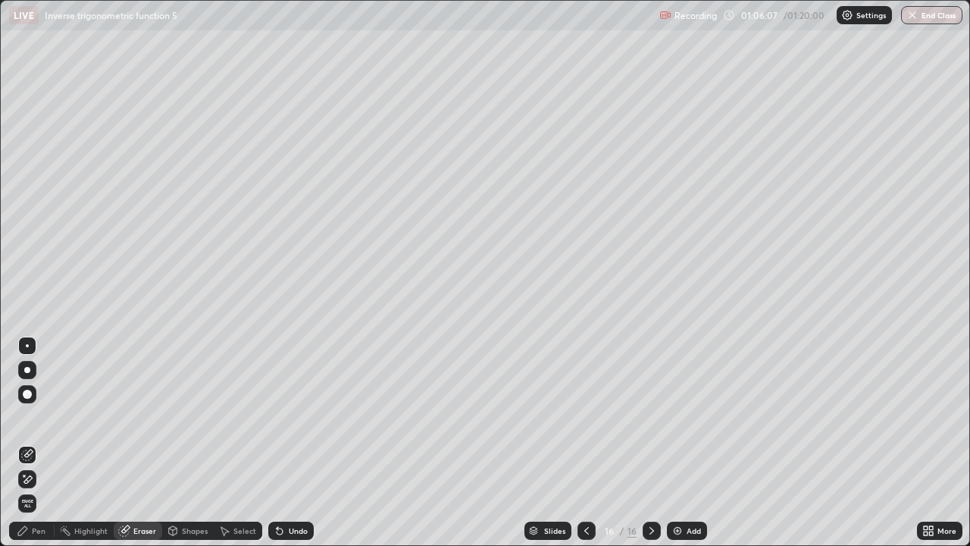
click at [42, 442] on div "Pen" at bounding box center [39, 531] width 14 height 8
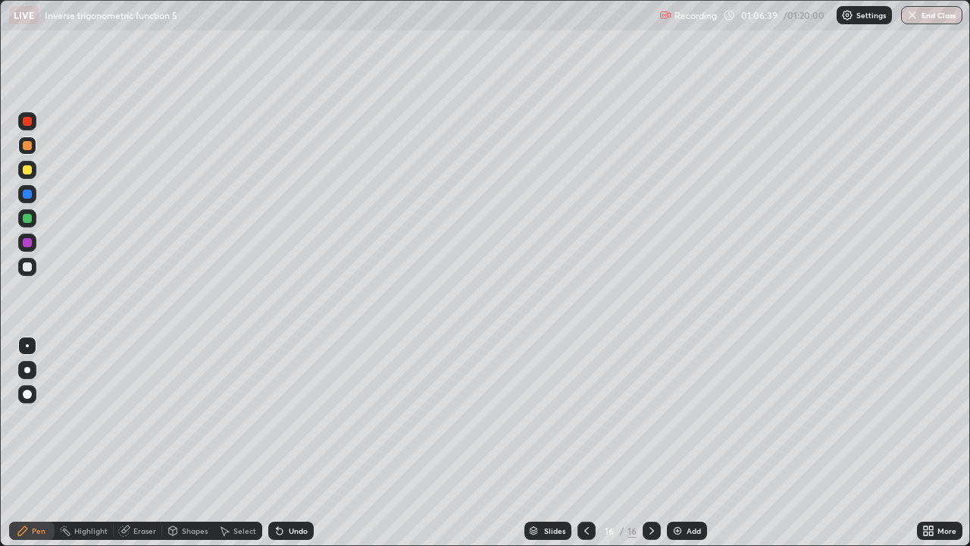
click at [147, 442] on div "Eraser" at bounding box center [144, 531] width 23 height 8
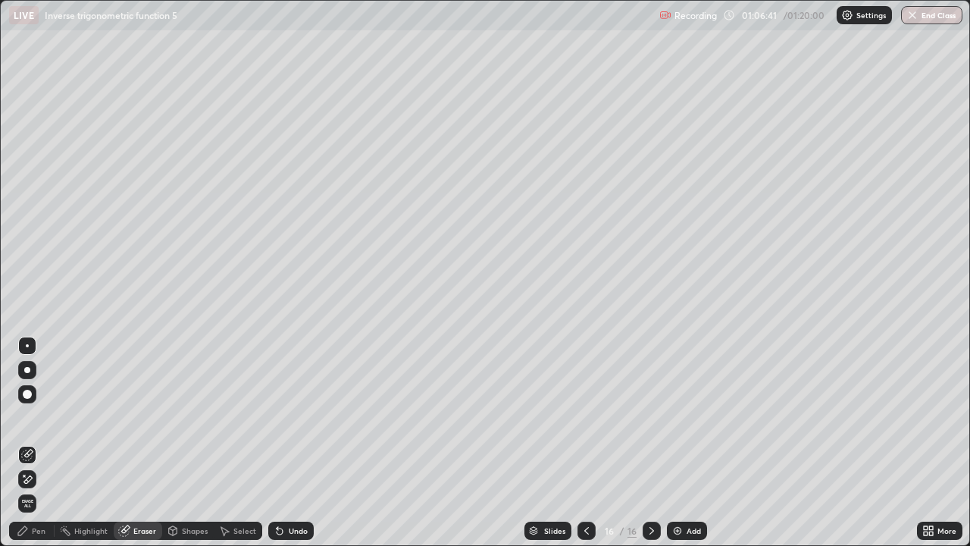
click at [42, 442] on div "Pen" at bounding box center [31, 530] width 45 height 18
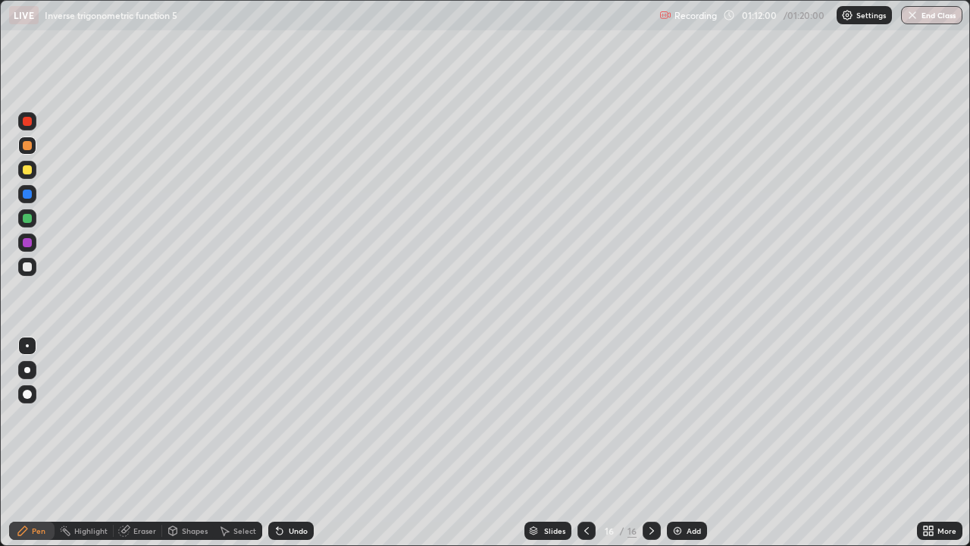
click at [27, 170] on div at bounding box center [27, 169] width 9 height 9
click at [26, 152] on div at bounding box center [27, 145] width 18 height 18
click at [27, 170] on div at bounding box center [27, 169] width 9 height 9
click at [293, 442] on div "Undo" at bounding box center [298, 531] width 19 height 8
click at [942, 17] on button "End Class" at bounding box center [931, 15] width 61 height 18
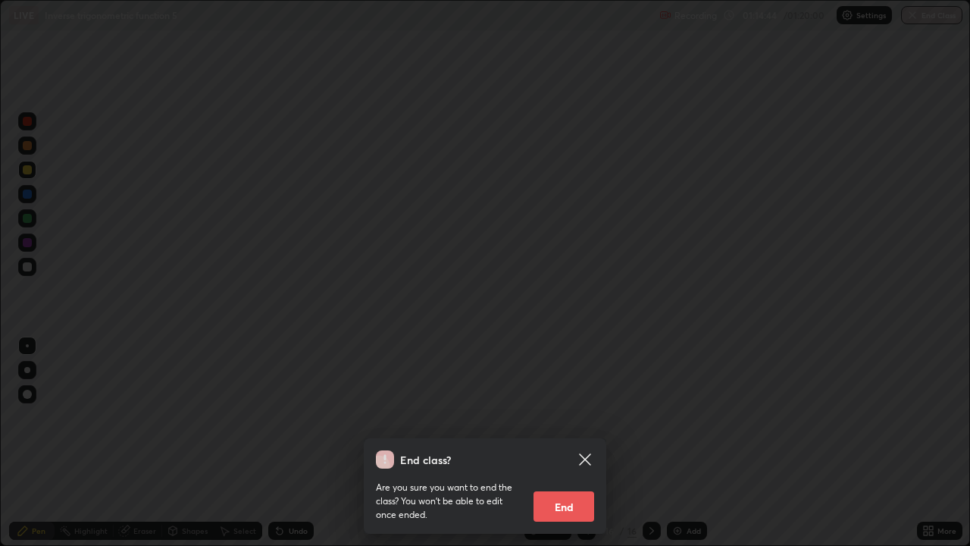
click at [572, 442] on button "End" at bounding box center [563, 506] width 61 height 30
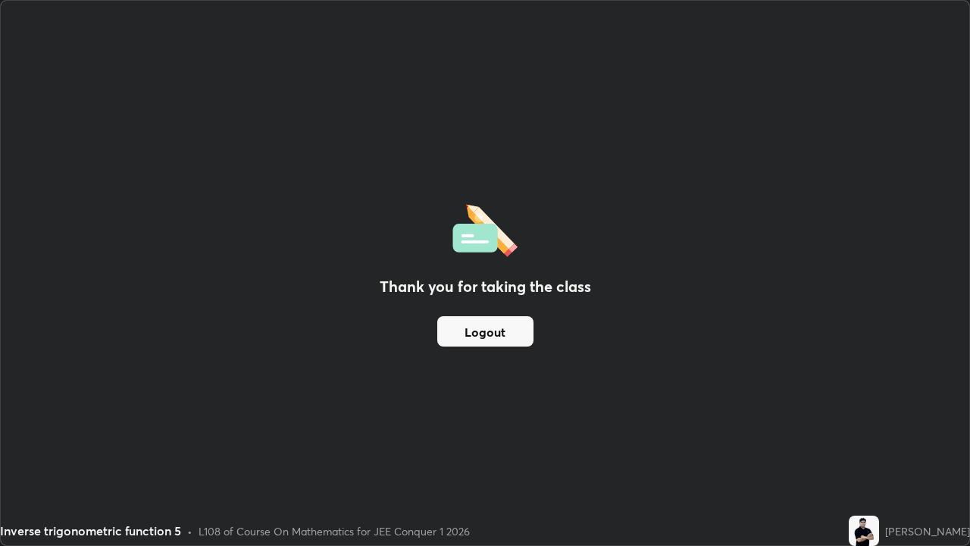
click at [492, 333] on button "Logout" at bounding box center [485, 331] width 96 height 30
click at [486, 336] on button "Logout" at bounding box center [485, 331] width 96 height 30
